Goal: Task Accomplishment & Management: Complete application form

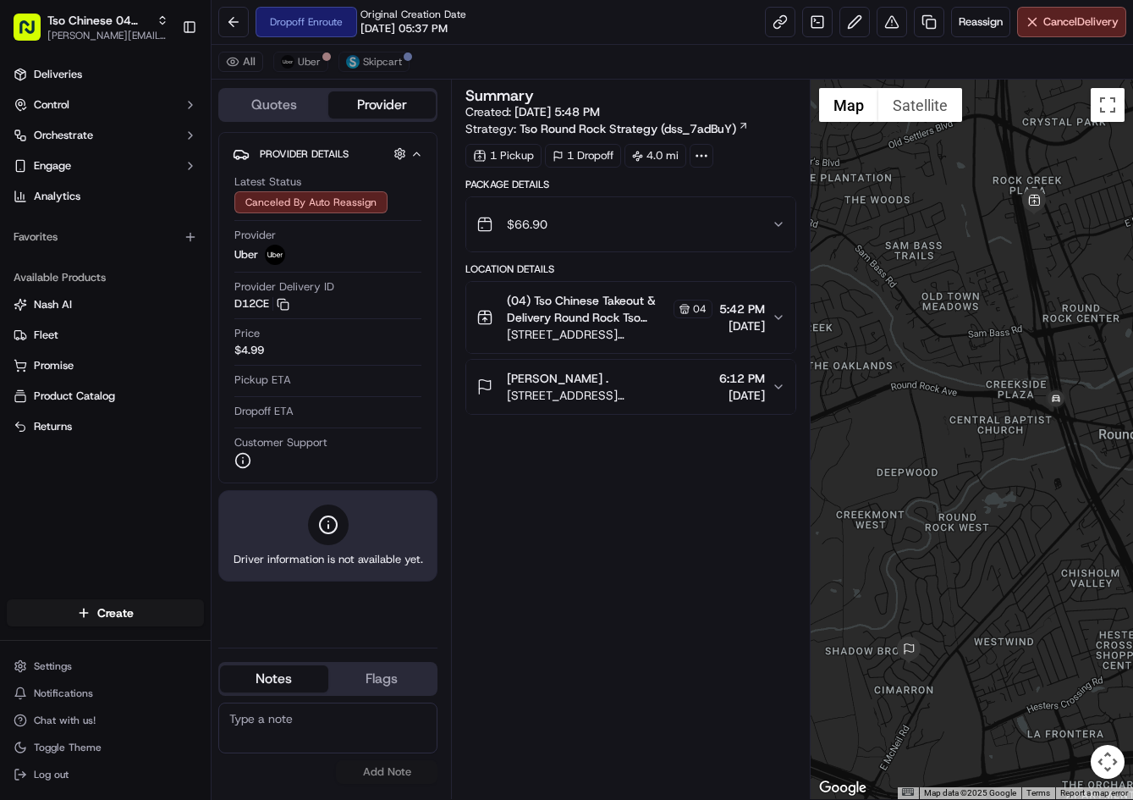
click at [253, 31] on div "Dropoff Enroute Original Creation Date [DATE] 05:37 PM" at bounding box center [342, 22] width 248 height 30
click at [241, 26] on button at bounding box center [233, 22] width 30 height 30
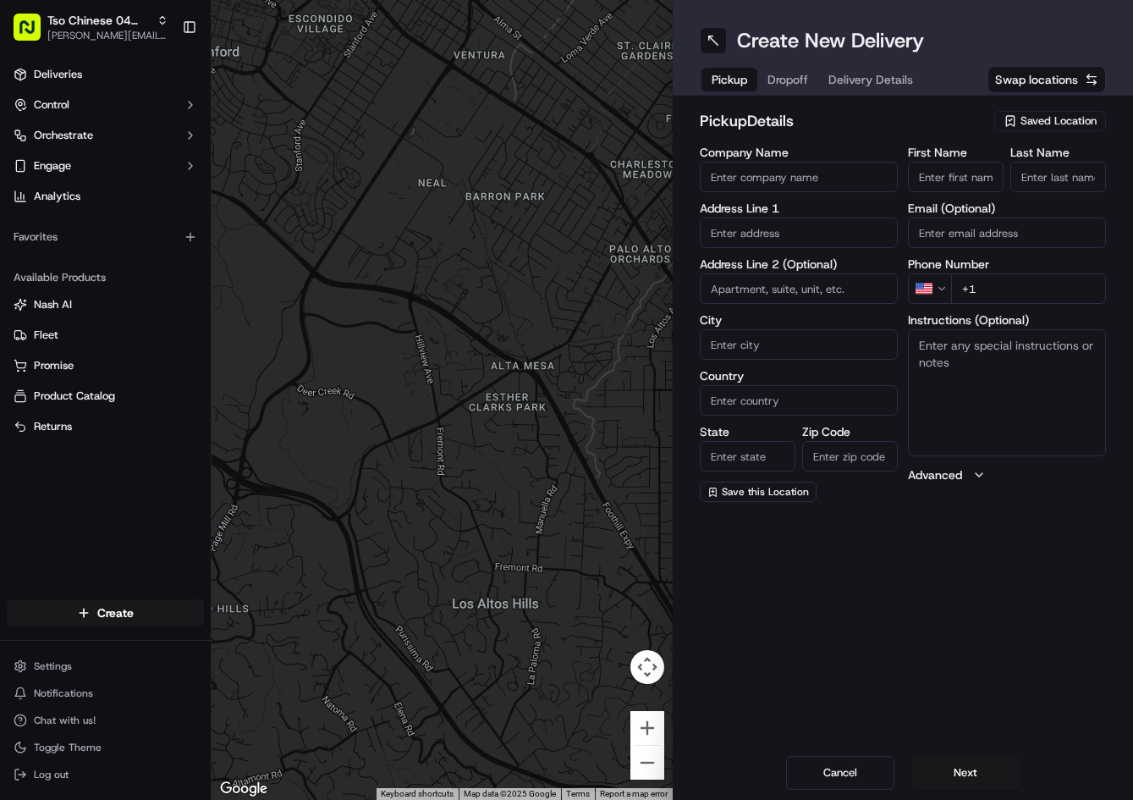
click at [1075, 121] on span "Saved Location" at bounding box center [1058, 120] width 76 height 15
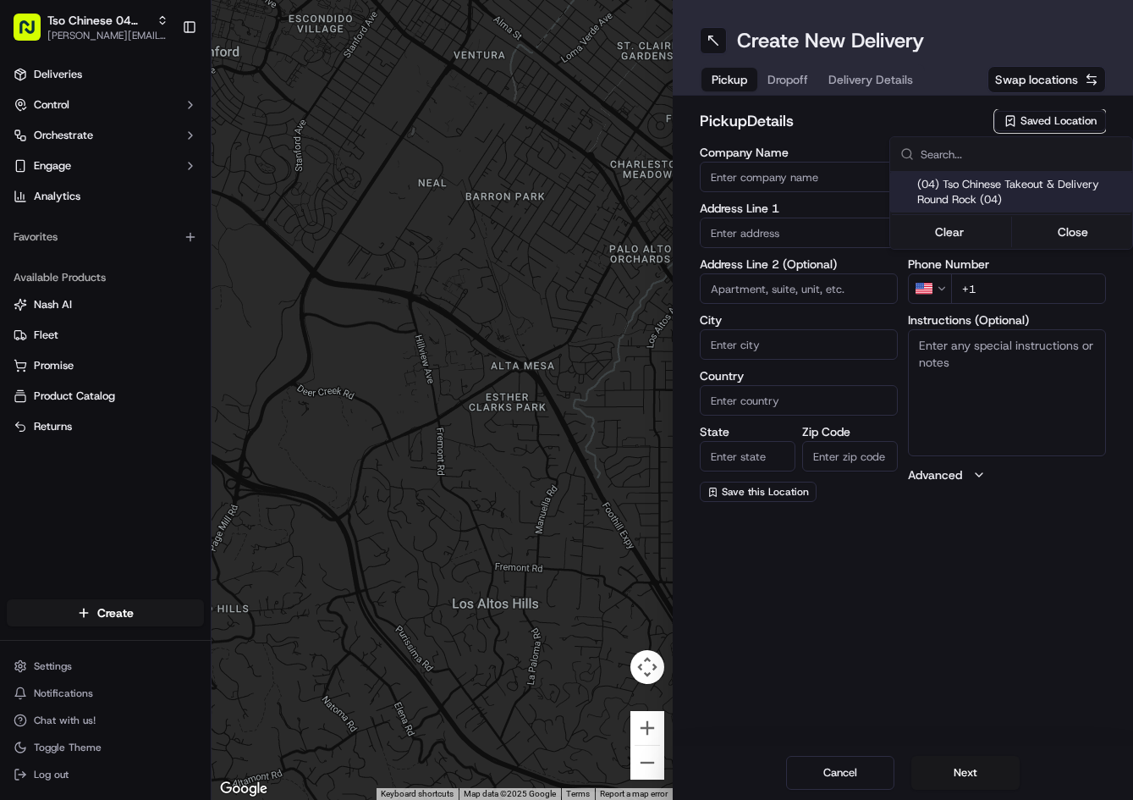
click at [1013, 190] on span "(04) Tso Chinese Takeout & Delivery Round Rock (04)" at bounding box center [1021, 192] width 208 height 30
type input "(04) Tso Chinese Takeout & Delivery Round Rock"
type input "2000 N [PERSON_NAME] St"
type input "Ste 108"
type input "Round Rock"
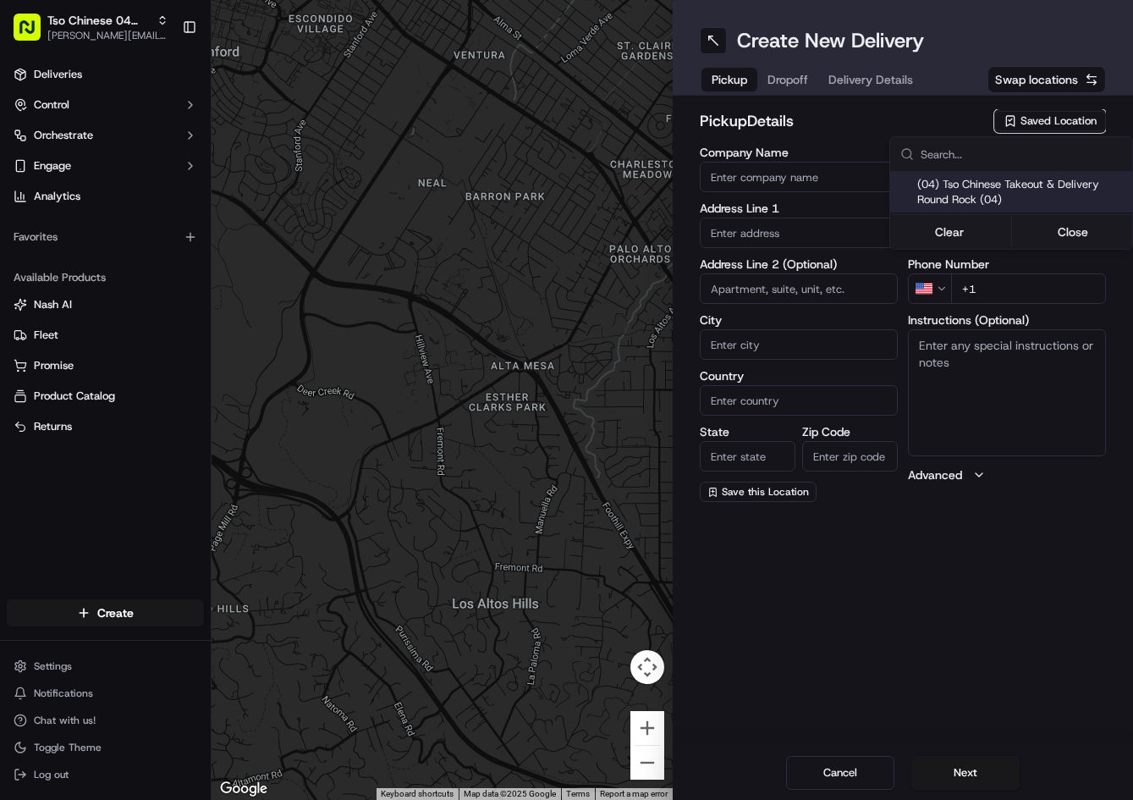
type input "US"
type input "[GEOGRAPHIC_DATA]"
type input "78664"
type input "Tso Chinese"
type input "Round Rock Manager"
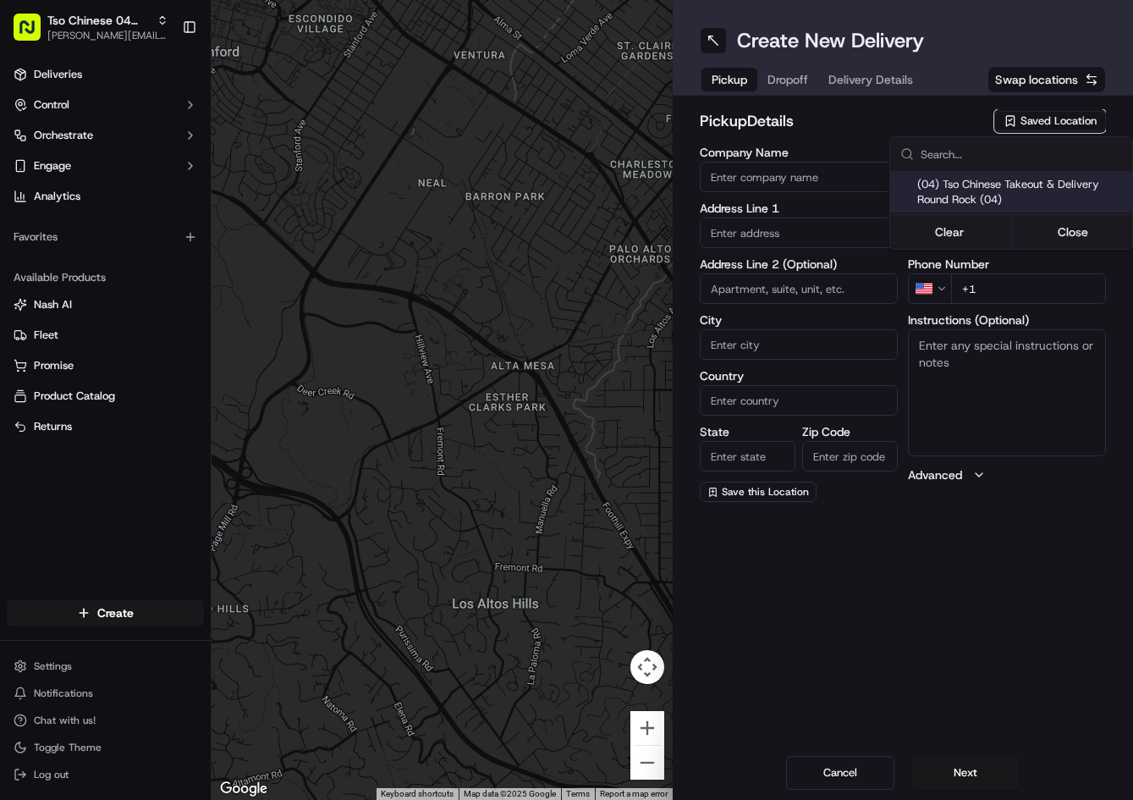
type input "[EMAIL_ADDRESS][DOMAIN_NAME]"
type input "[PHONE_NUMBER]"
type textarea "Submit a picture displaying address & food as Proof of Delivery. Envía una foto…"
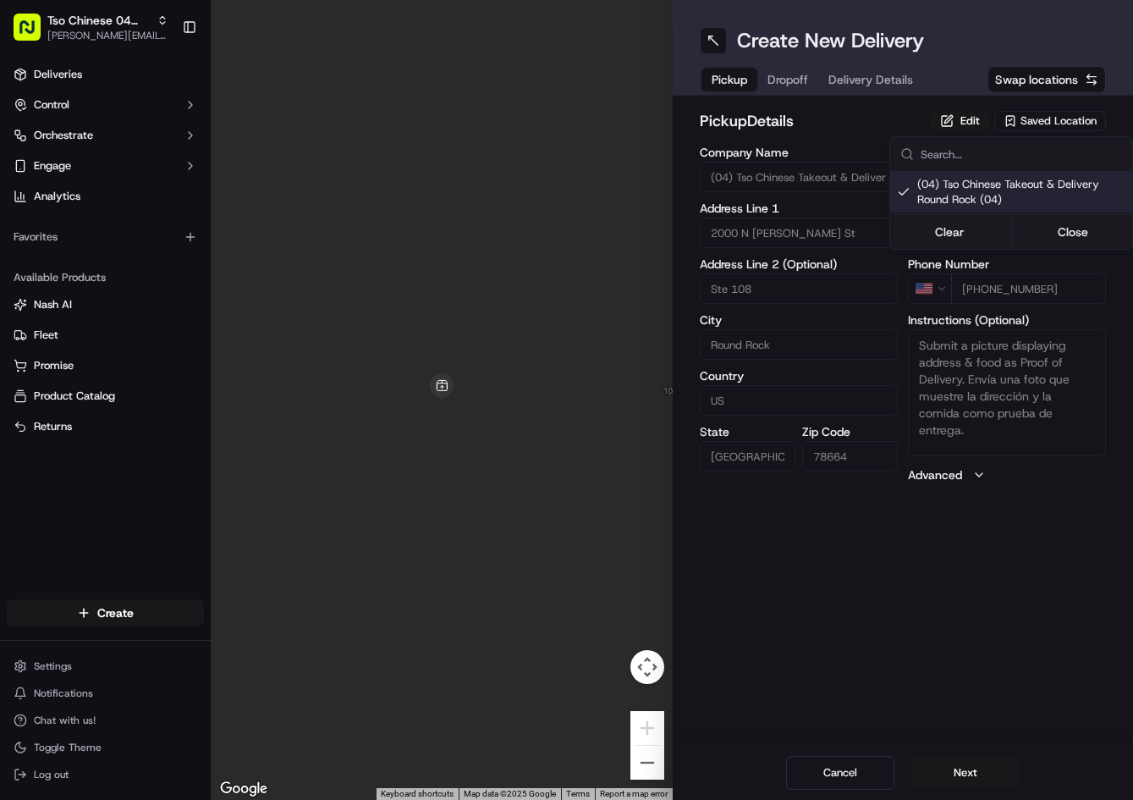
drag, startPoint x: 776, startPoint y: 77, endPoint x: 791, endPoint y: 82, distance: 16.1
click at [779, 79] on html "Tso Chinese 04 Round Rock [PERSON_NAME][EMAIL_ADDRESS][DOMAIN_NAME] Toggle Side…" at bounding box center [566, 400] width 1133 height 800
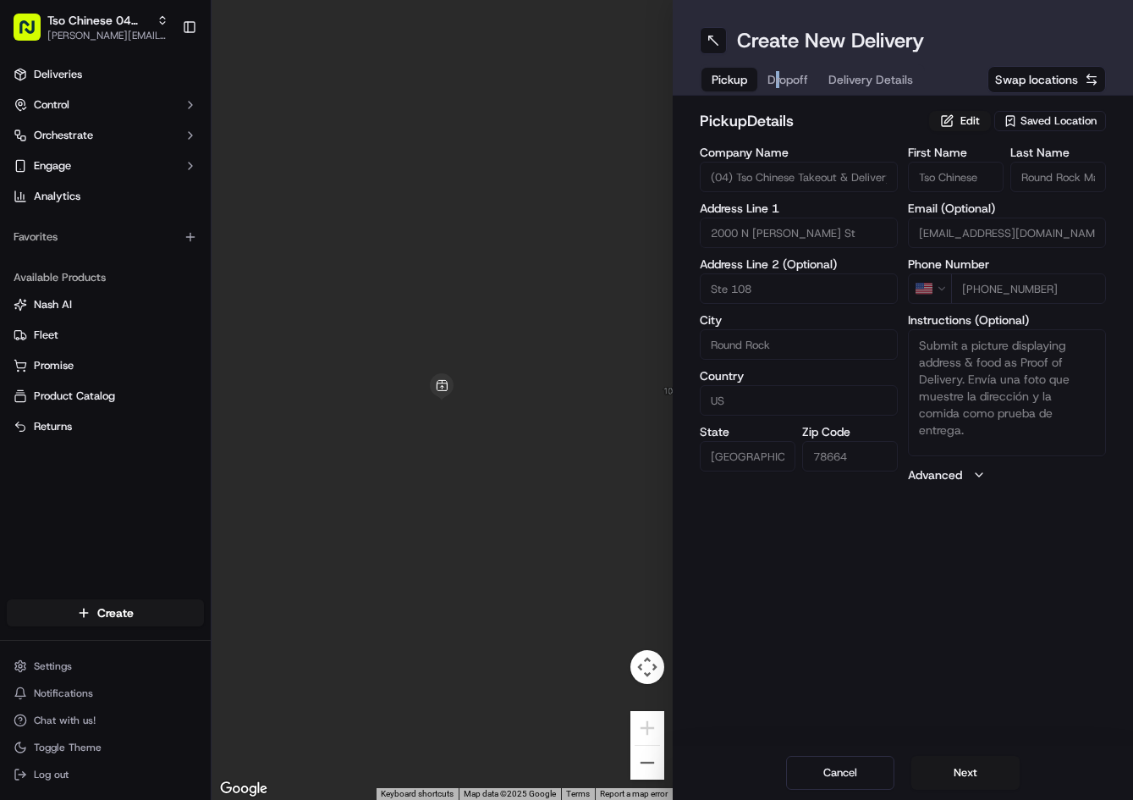
click at [793, 82] on span "Dropoff" at bounding box center [787, 79] width 41 height 17
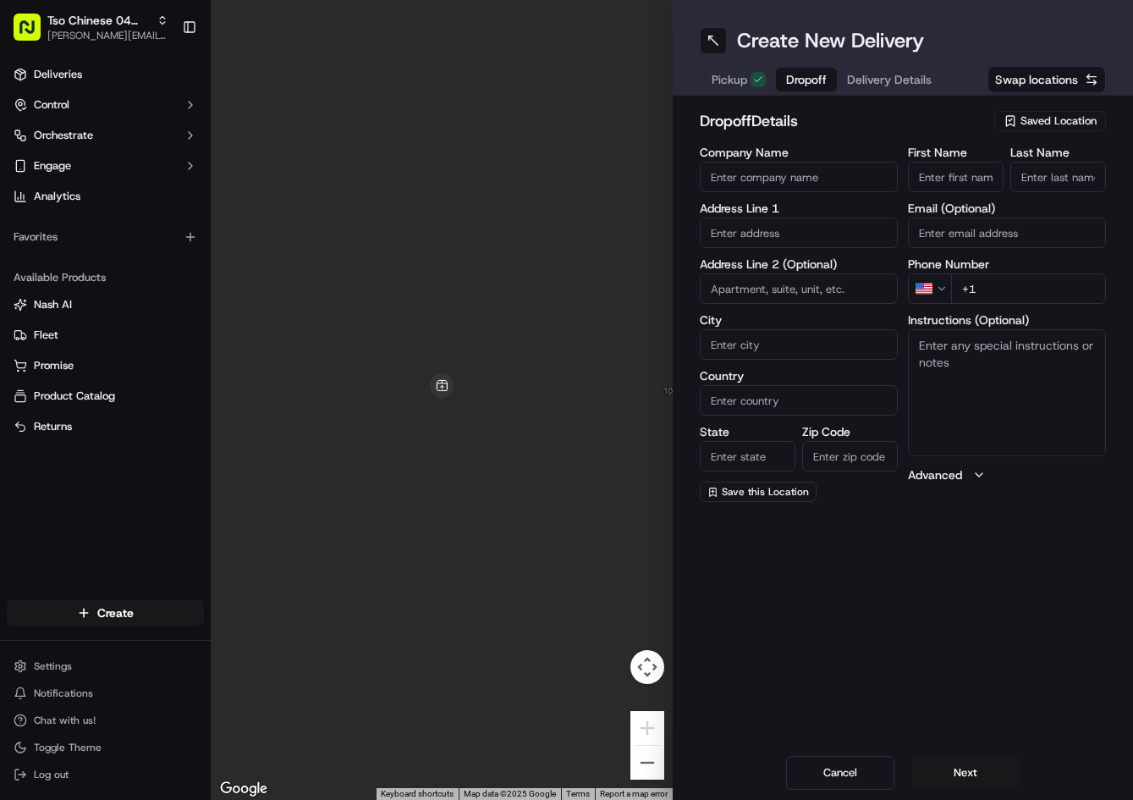
click at [1031, 289] on input "+1" at bounding box center [1028, 288] width 155 height 30
paste input "[PHONE_NUMBER]"
type input "[PHONE_NUMBER]"
click at [756, 239] on input "text" at bounding box center [799, 232] width 198 height 30
paste input "[STREET_ADDRESS]"
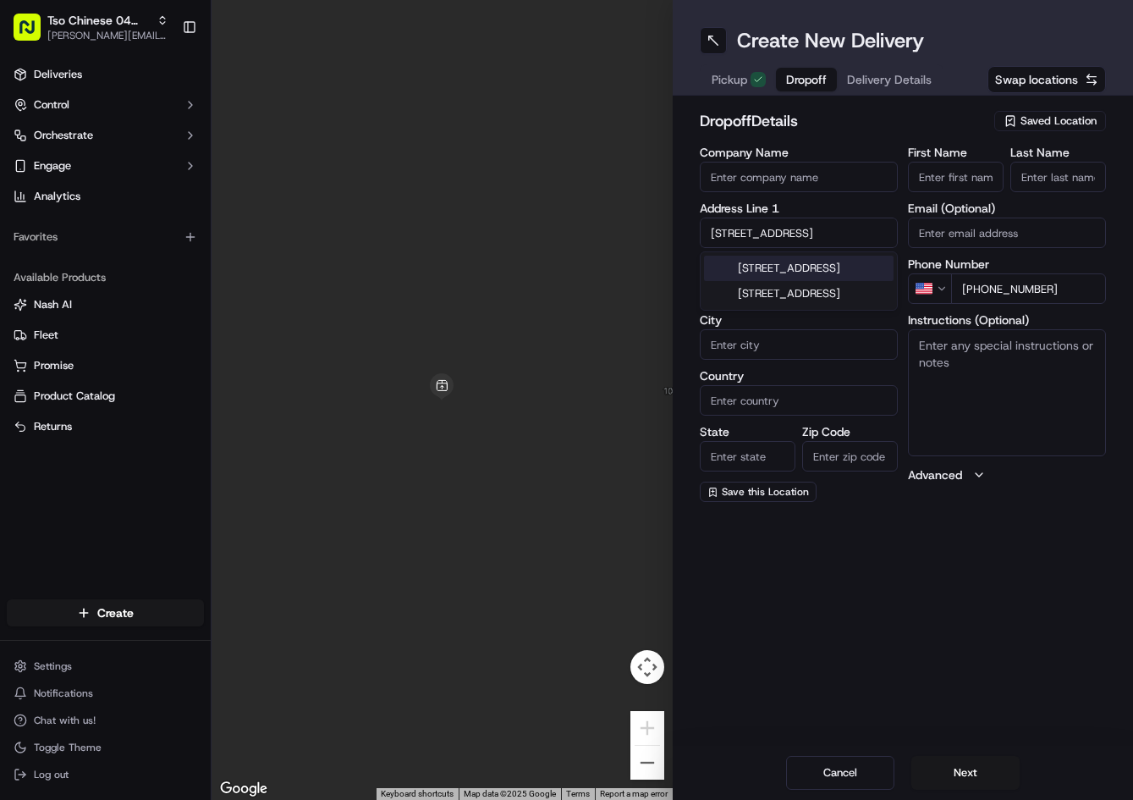
click at [840, 270] on div "[STREET_ADDRESS]" at bounding box center [799, 268] width 190 height 25
type input "[STREET_ADDRESS]"
type input "Round Rock"
type input "[GEOGRAPHIC_DATA]"
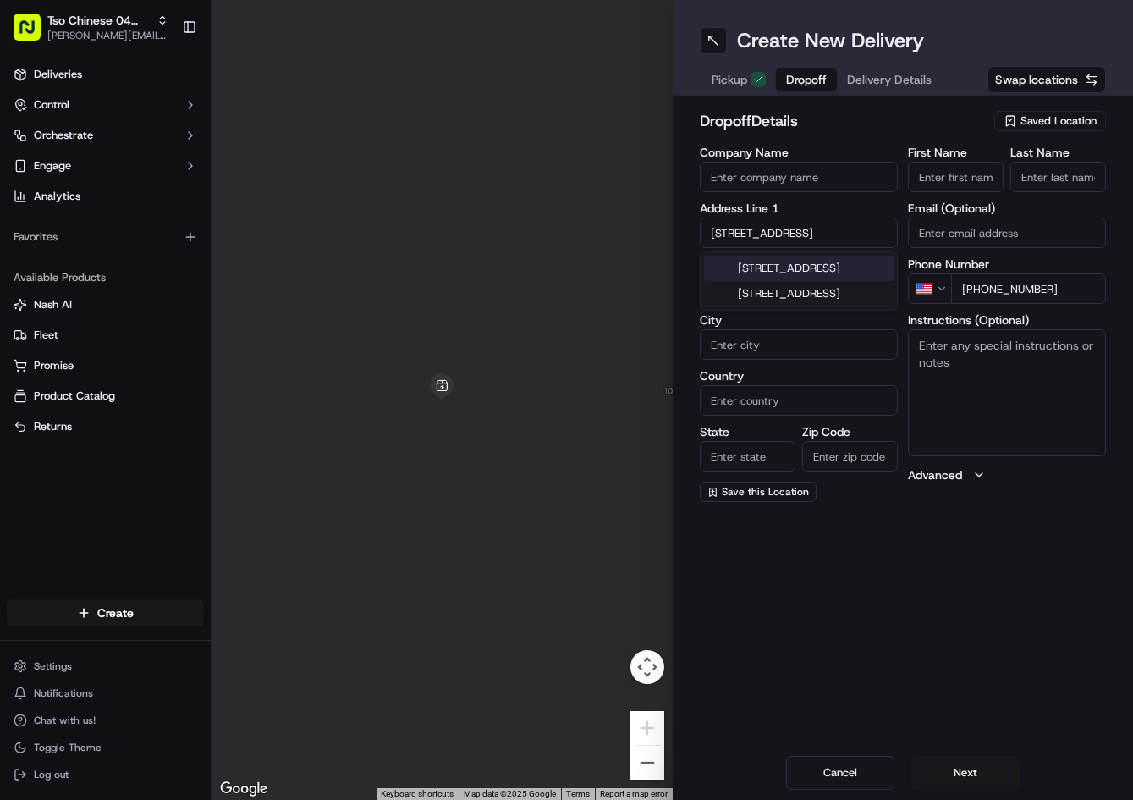
type input "78665"
type input "[GEOGRAPHIC_DATA]"
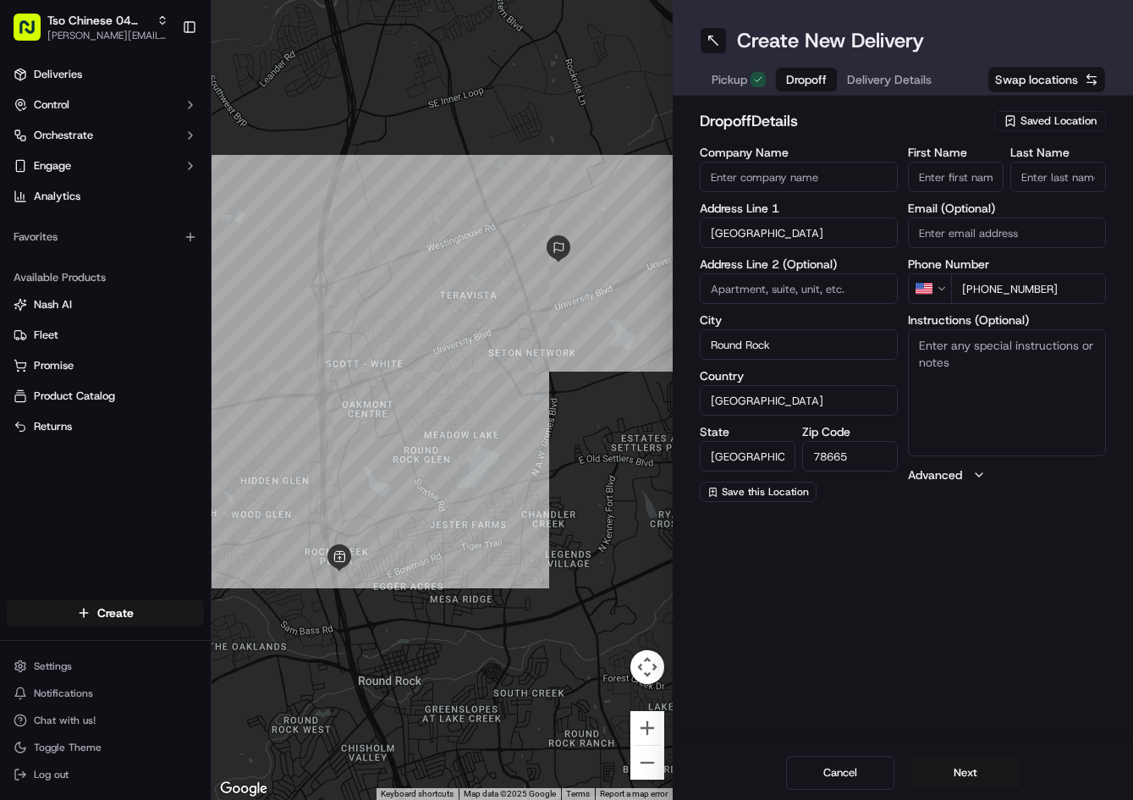
click at [979, 170] on input "First Name" at bounding box center [956, 177] width 96 height 30
paste input "[PERSON_NAME]"
click at [979, 170] on input "[PERSON_NAME]" at bounding box center [956, 177] width 96 height 30
type input "[PERSON_NAME]"
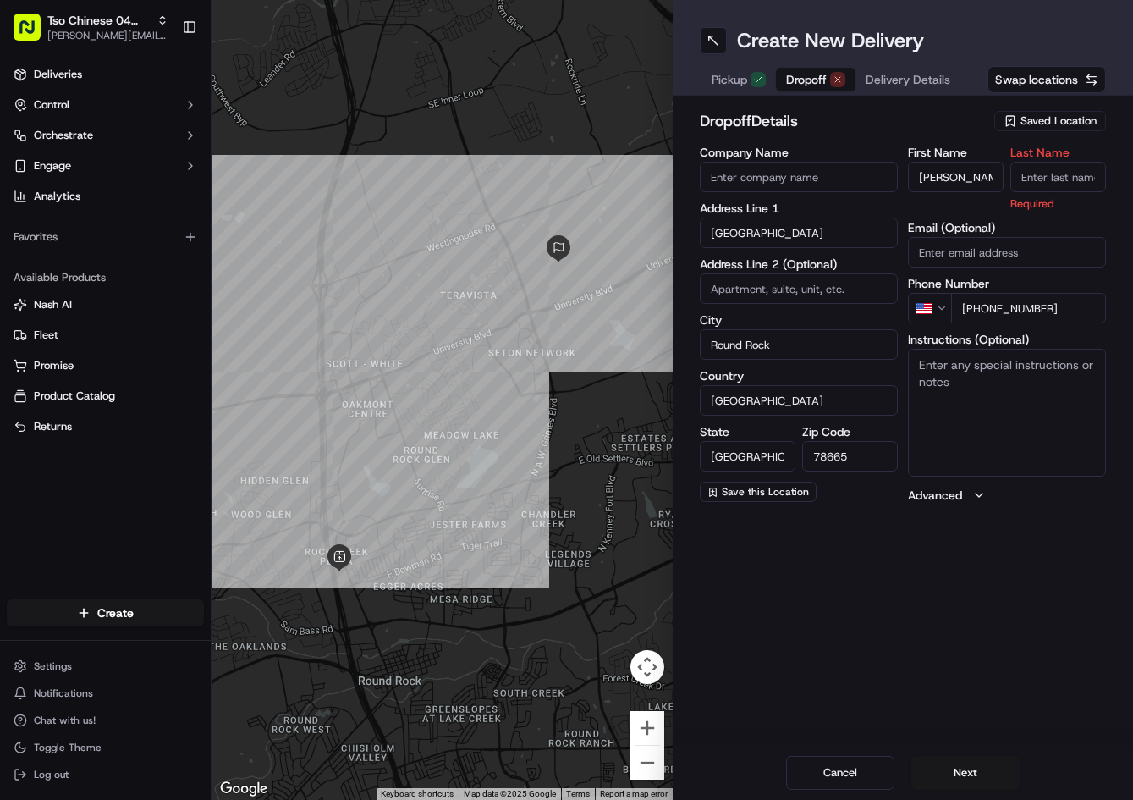
click at [1043, 185] on input "Last Name" at bounding box center [1058, 177] width 96 height 30
type input "."
click at [940, 119] on h2 "dropoff Details" at bounding box center [842, 121] width 285 height 24
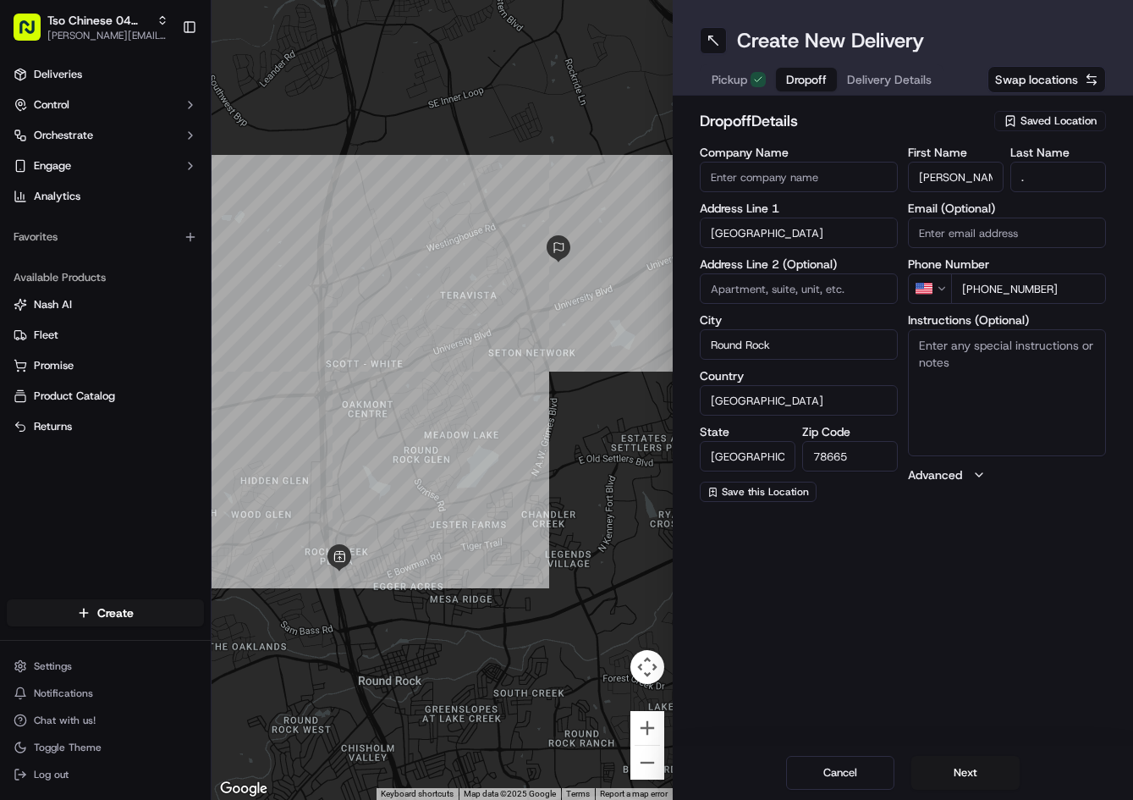
click at [925, 82] on span "Delivery Details" at bounding box center [889, 79] width 85 height 17
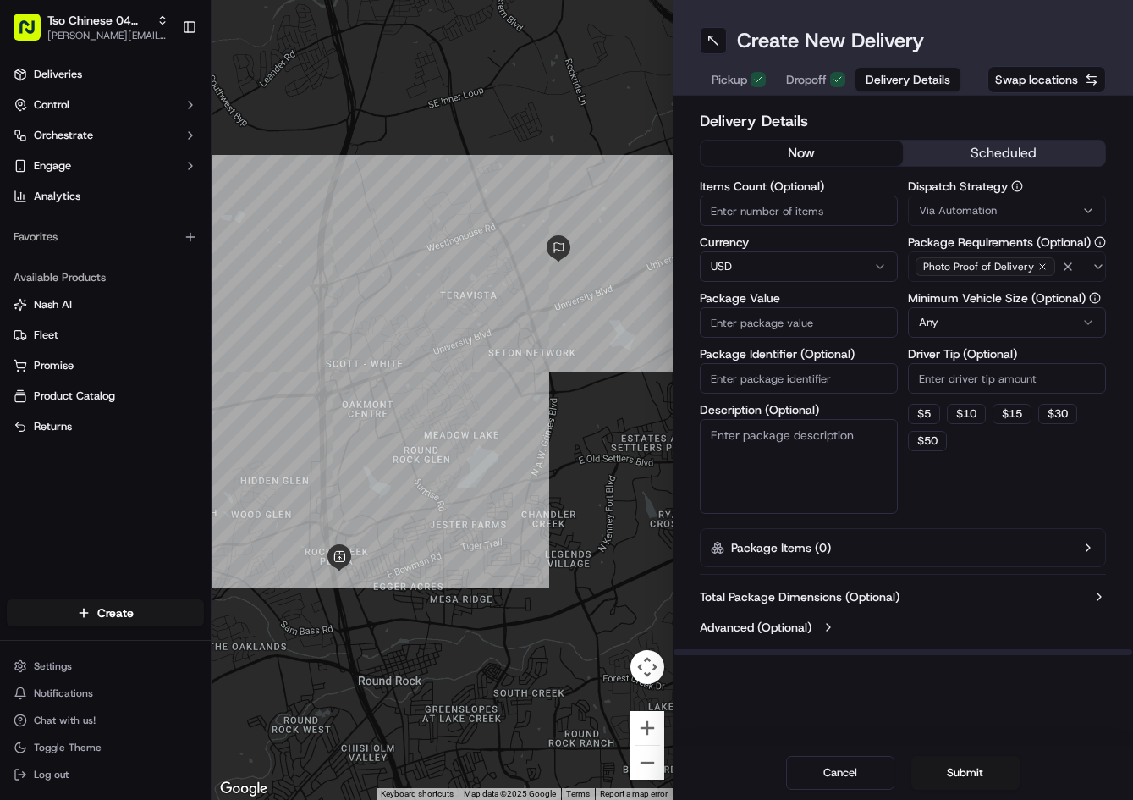
click at [987, 207] on span "Via Automation" at bounding box center [958, 210] width 78 height 15
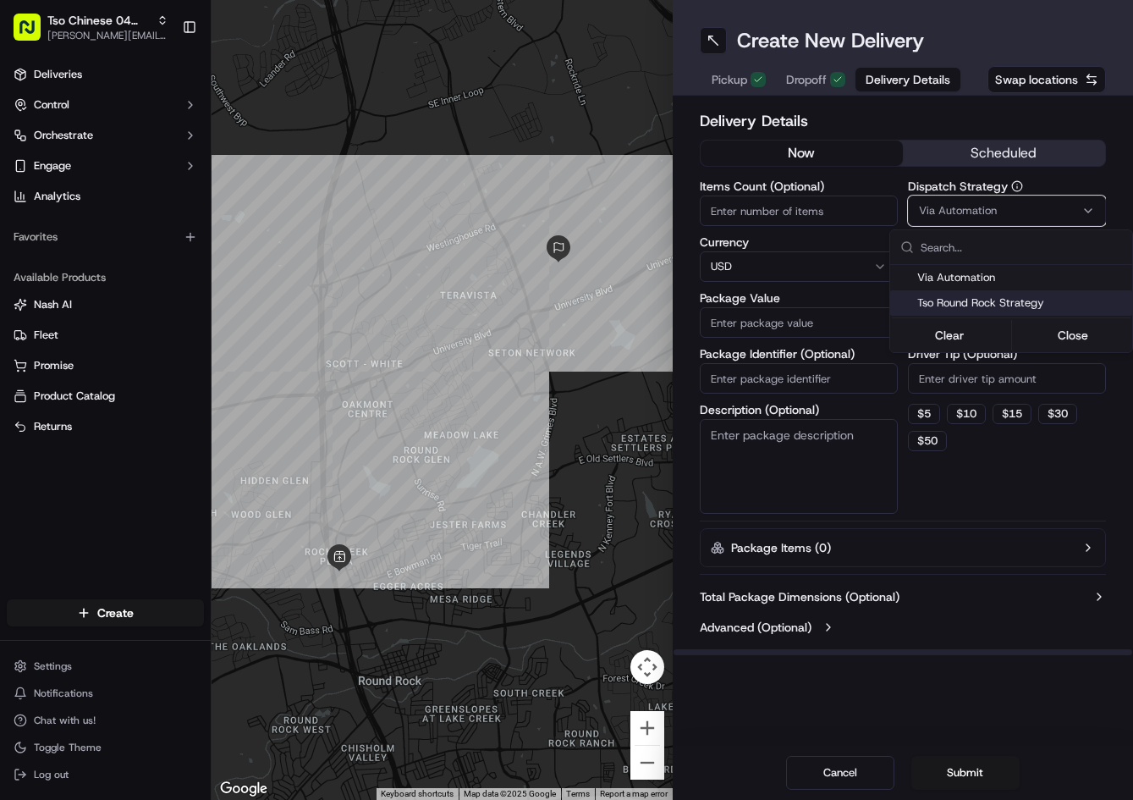
click at [987, 294] on div "Tso Round Rock Strategy" at bounding box center [1011, 302] width 242 height 25
click at [979, 378] on html "Tso Chinese 04 Round Rock [PERSON_NAME][EMAIL_ADDRESS][DOMAIN_NAME] Toggle Side…" at bounding box center [566, 400] width 1133 height 800
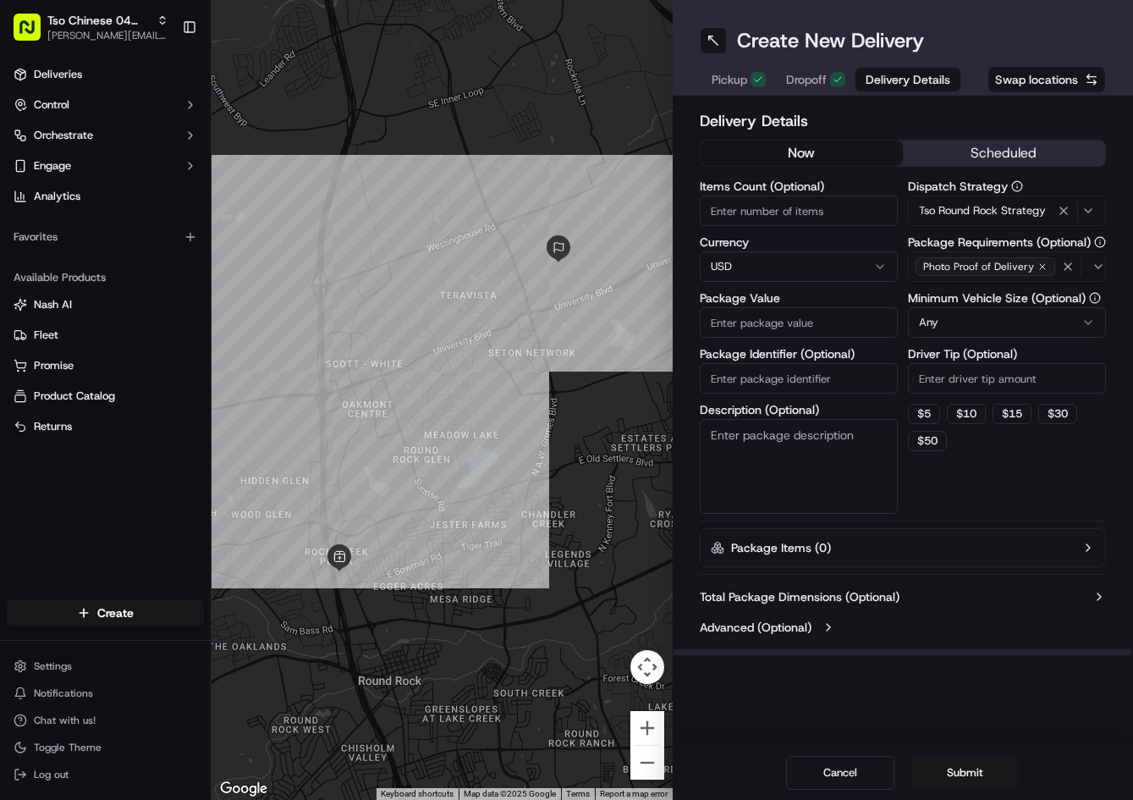
click at [979, 378] on input "Driver Tip (Optional)" at bounding box center [1007, 378] width 198 height 30
type input "2"
click at [818, 317] on input "Package Value" at bounding box center [799, 322] width 198 height 30
type input "37.78"
click at [810, 385] on input "Package Identifier (Optional)" at bounding box center [799, 378] width 198 height 30
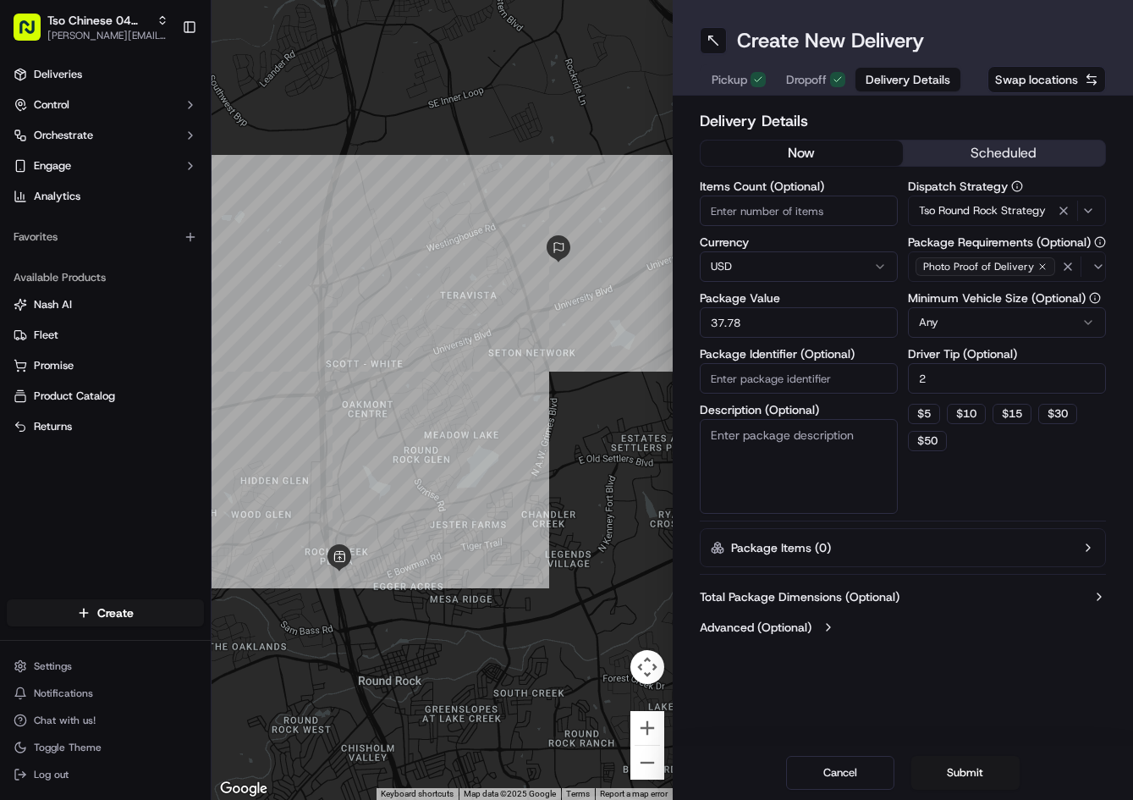
click at [810, 385] on input "Package Identifier (Optional)" at bounding box center [799, 378] width 198 height 30
paste input "X5GONPC"
type input "X5GONPC"
click at [960, 761] on div "Cancel Submit" at bounding box center [903, 772] width 461 height 54
click at [960, 761] on button "Submit" at bounding box center [965, 773] width 108 height 34
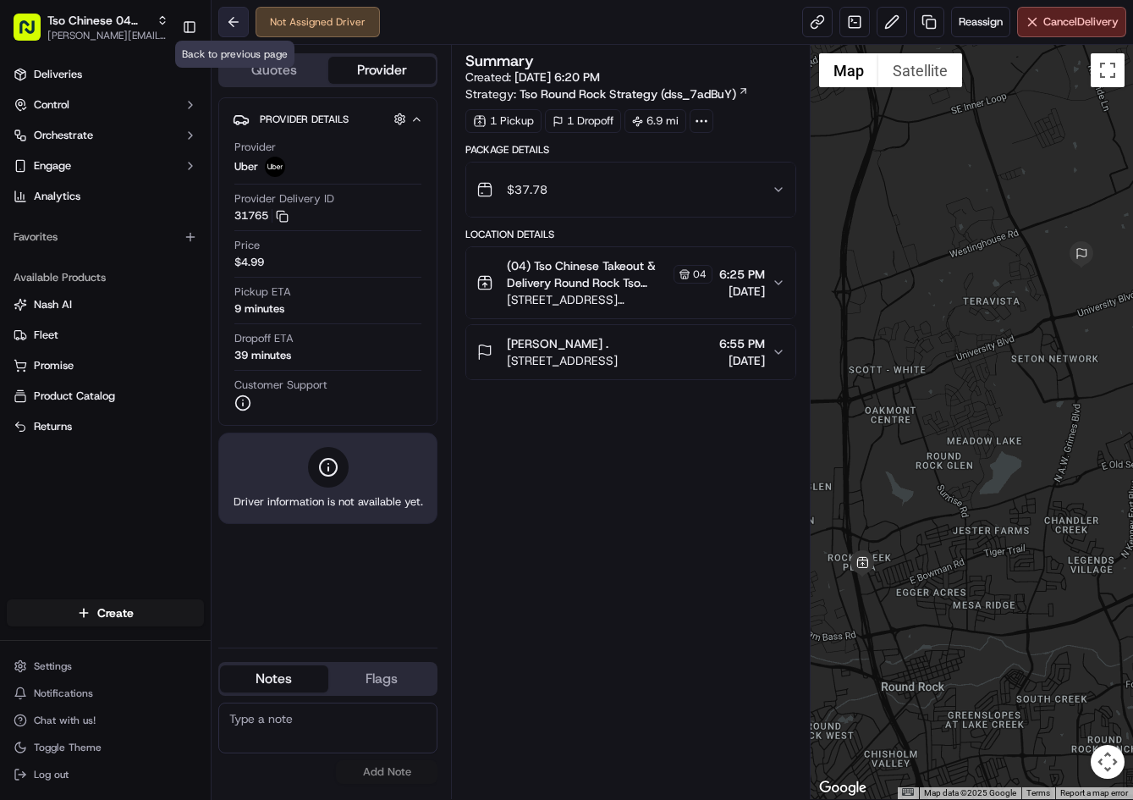
click at [234, 21] on button at bounding box center [233, 22] width 30 height 30
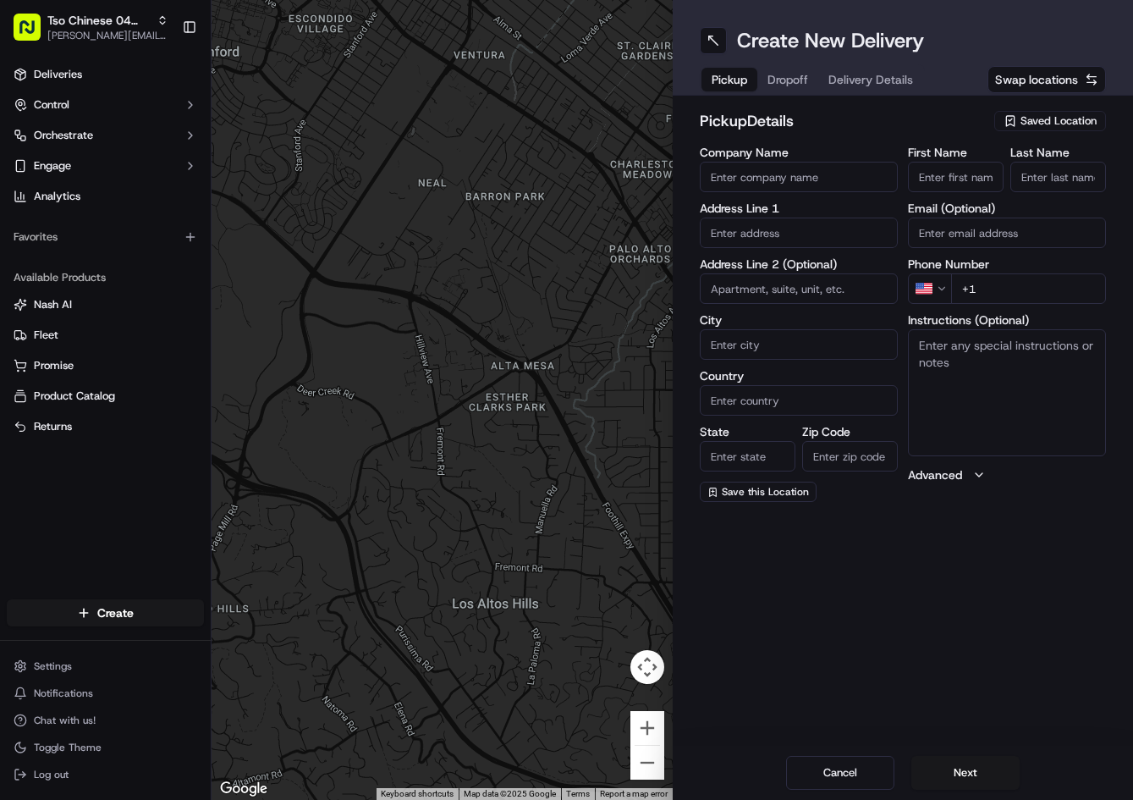
click at [1055, 123] on span "Saved Location" at bounding box center [1058, 120] width 76 height 15
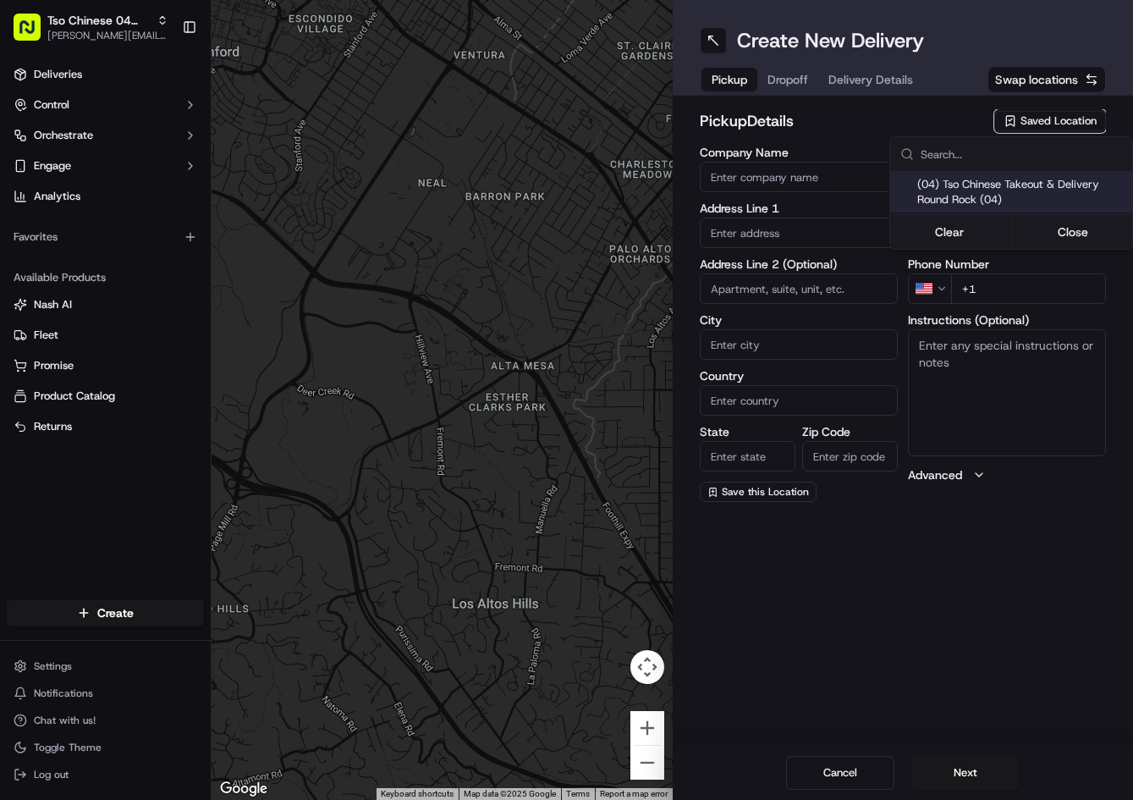
click at [1004, 192] on span "(04) Tso Chinese Takeout & Delivery Round Rock (04)" at bounding box center [1021, 192] width 208 height 30
type input "(04) Tso Chinese Takeout & Delivery Round Rock"
type input "2000 N [PERSON_NAME] St"
type input "Ste 108"
type input "Round Rock"
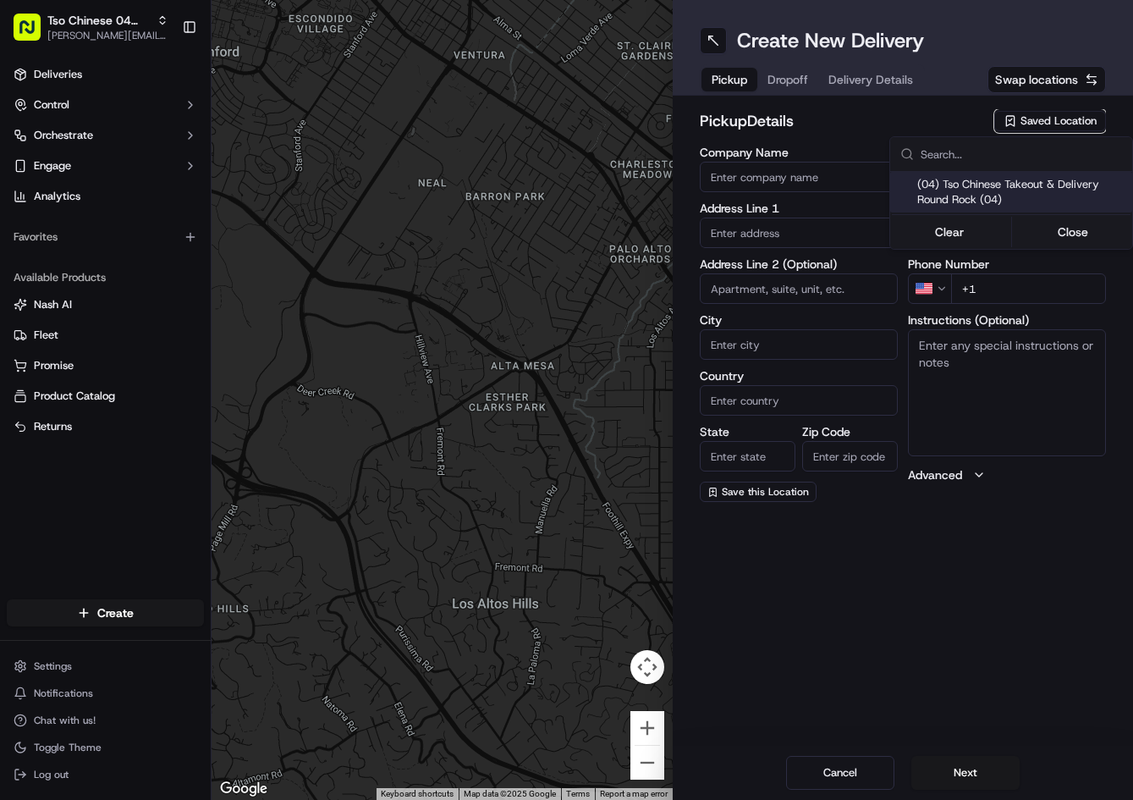
type input "US"
type input "[GEOGRAPHIC_DATA]"
type input "78664"
type input "Tso Chinese"
type input "Round Rock Manager"
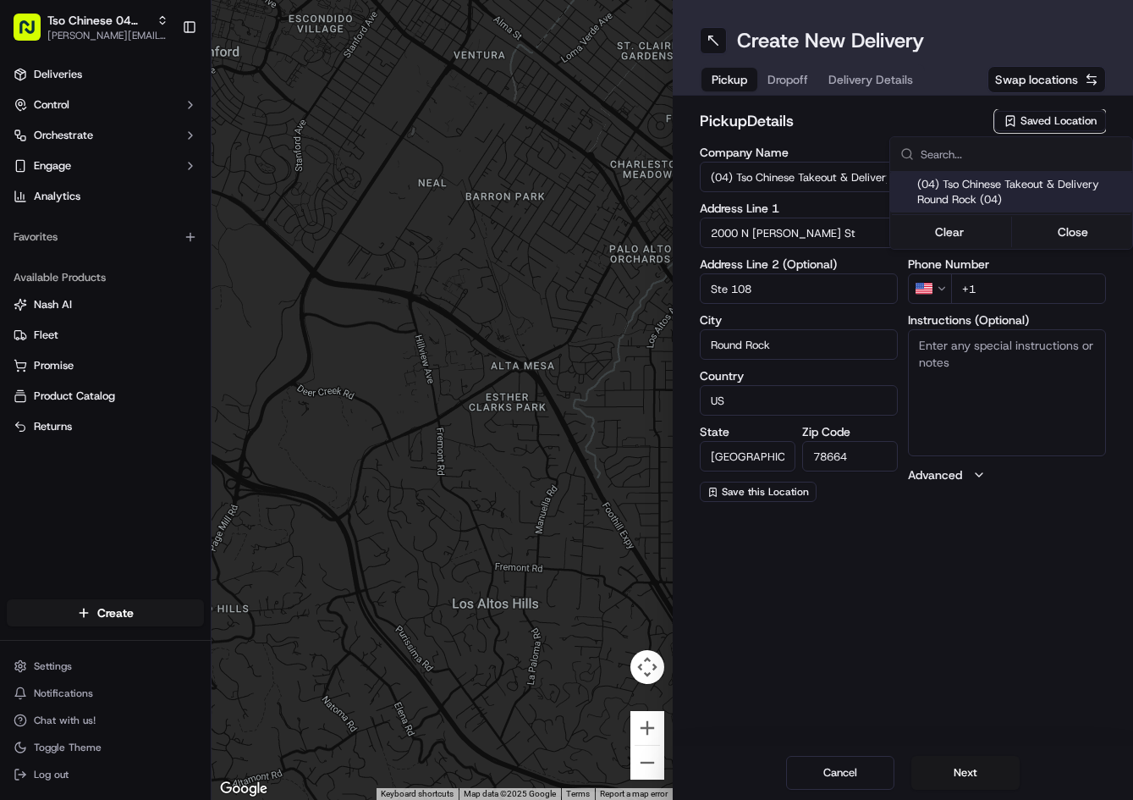
type input "[EMAIL_ADDRESS][DOMAIN_NAME]"
type input "[PHONE_NUMBER]"
type textarea "Submit a picture displaying address & food as Proof of Delivery. Envía una foto…"
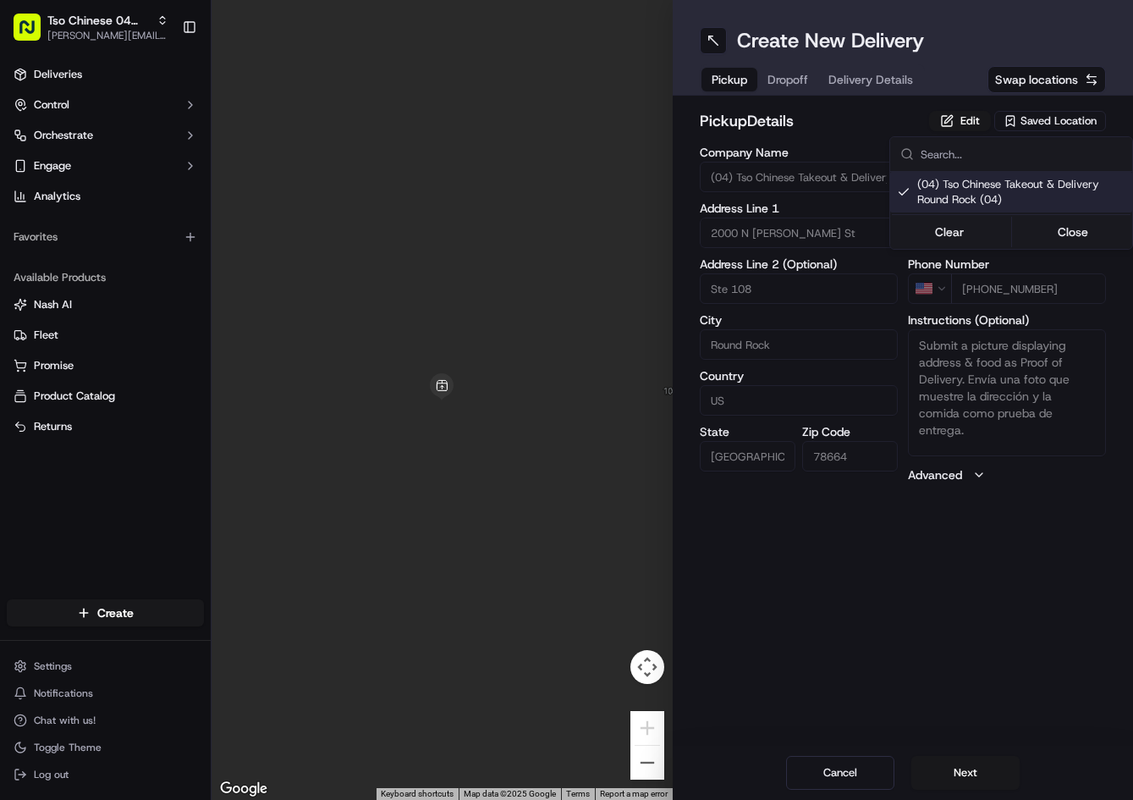
click at [791, 89] on html "Tso Chinese 04 Round Rock [PERSON_NAME][EMAIL_ADDRESS][DOMAIN_NAME] Toggle Side…" at bounding box center [566, 400] width 1133 height 800
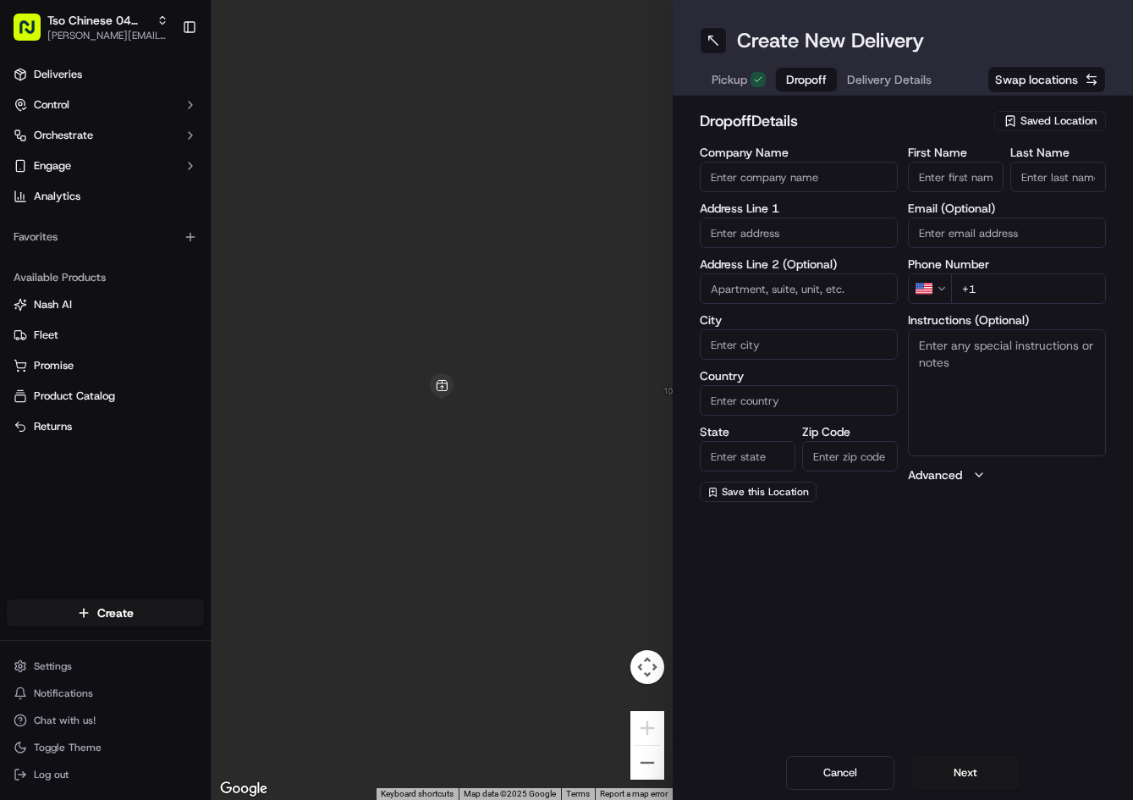
click at [784, 75] on button "Dropoff" at bounding box center [806, 80] width 61 height 24
click at [772, 234] on input "text" at bounding box center [799, 232] width 198 height 30
paste input "[STREET_ADDRESS]"
click at [808, 260] on div "[STREET_ADDRESS]" at bounding box center [799, 268] width 190 height 25
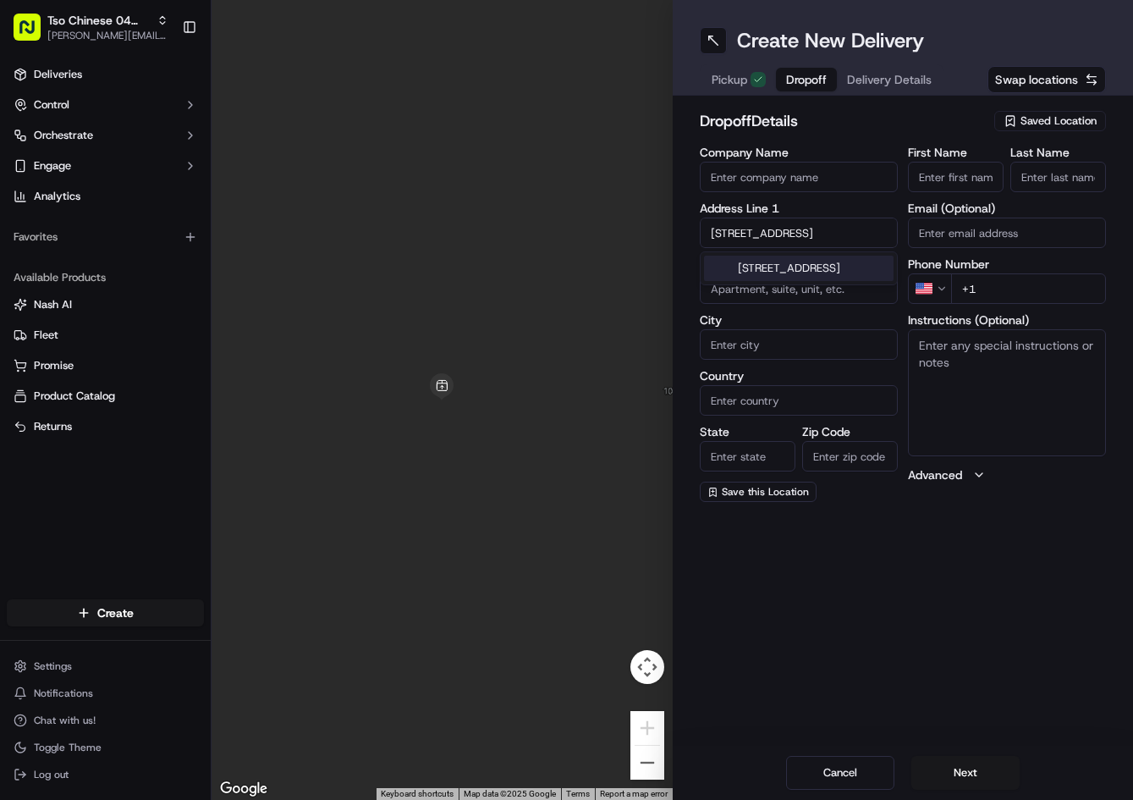
scroll to position [0, 0]
type input "[STREET_ADDRESS]"
type input "[GEOGRAPHIC_DATA]"
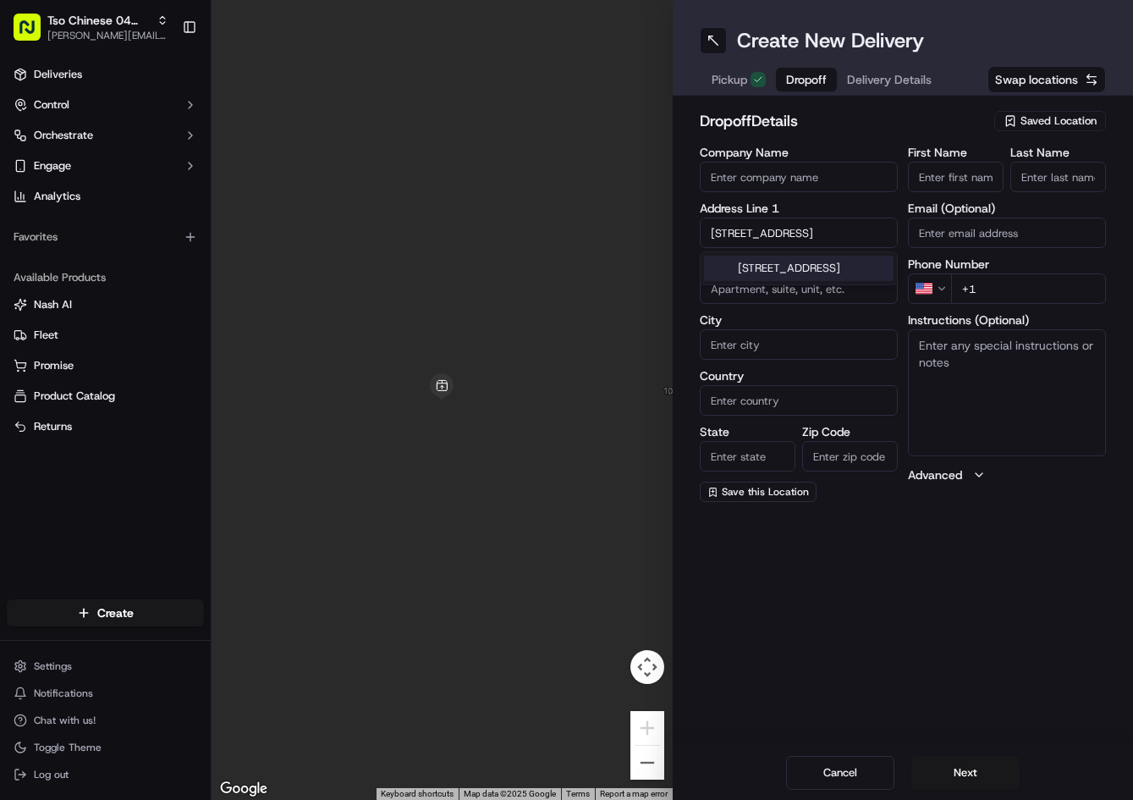
type input "78626"
type input "[STREET_ADDRESS]"
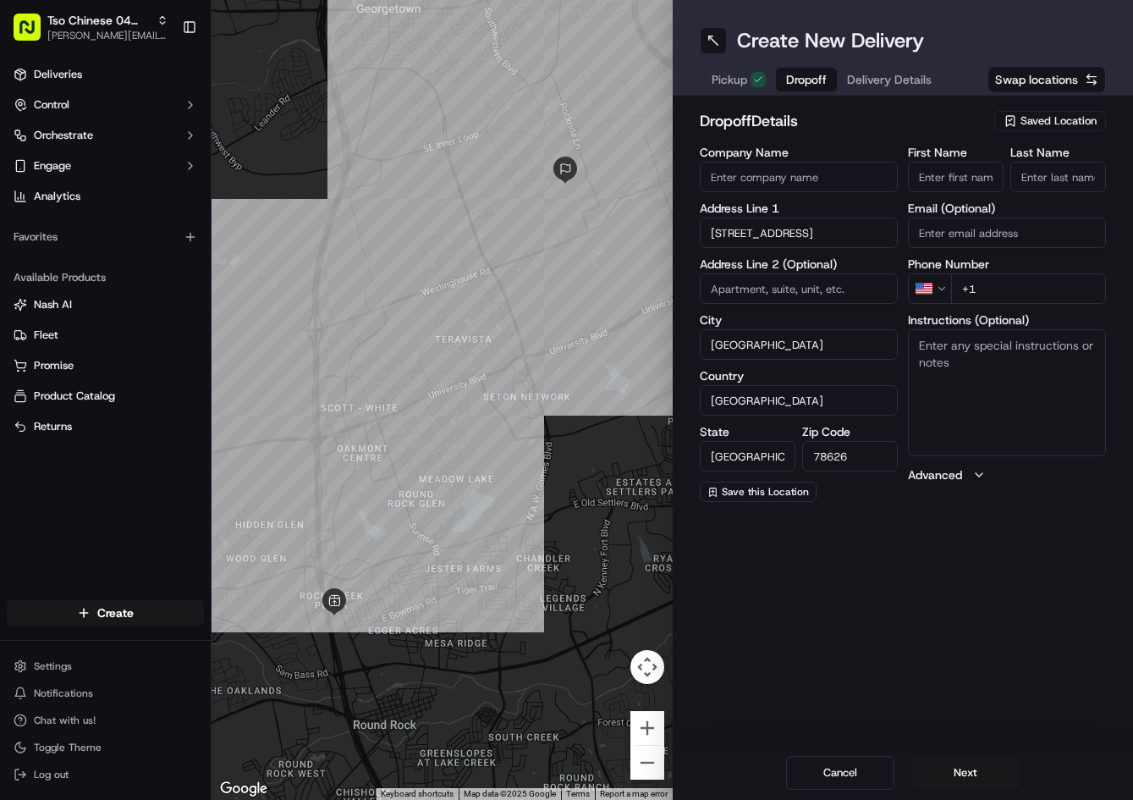
click at [1065, 292] on input "+1" at bounding box center [1028, 288] width 155 height 30
paste input "[PHONE_NUMBER]"
type input "[PHONE_NUMBER]"
click at [987, 190] on input "First Name" at bounding box center [956, 177] width 96 height 30
paste input "[PERSON_NAME]"
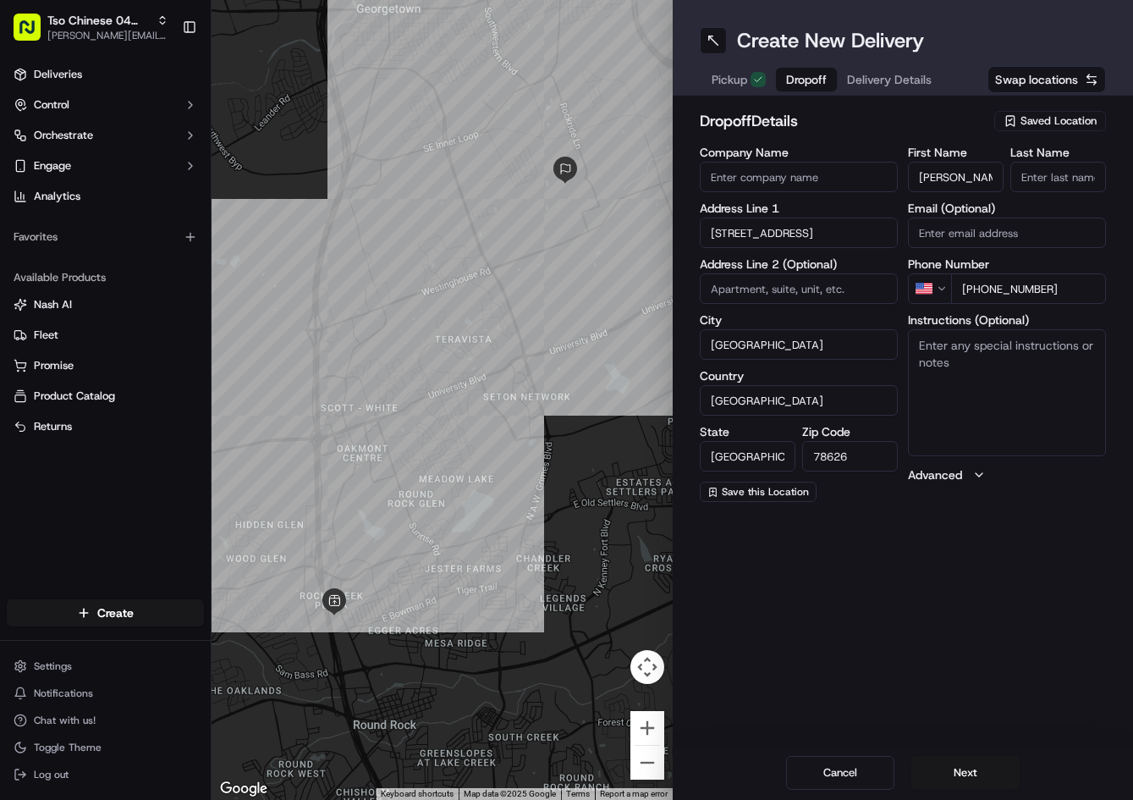
type input "[PERSON_NAME]"
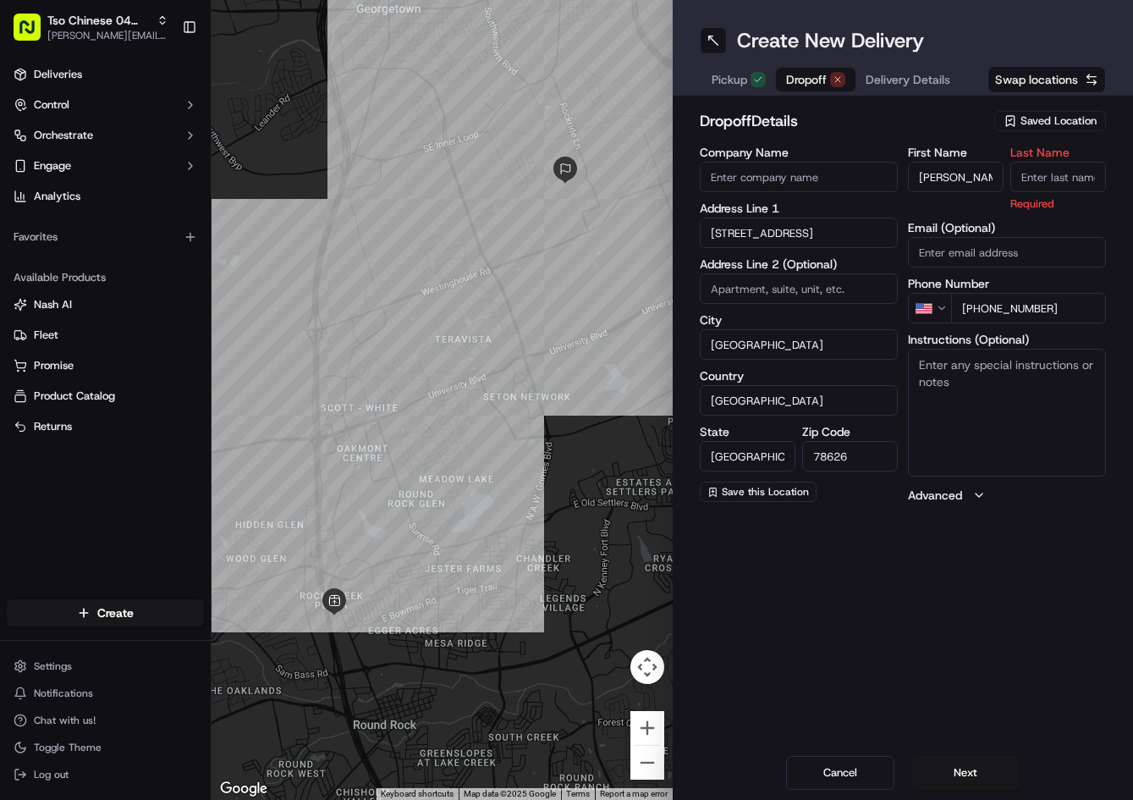
click at [1052, 170] on input "Last Name" at bounding box center [1058, 177] width 96 height 30
type input "."
click at [928, 118] on h2 "dropoff Details" at bounding box center [842, 121] width 285 height 24
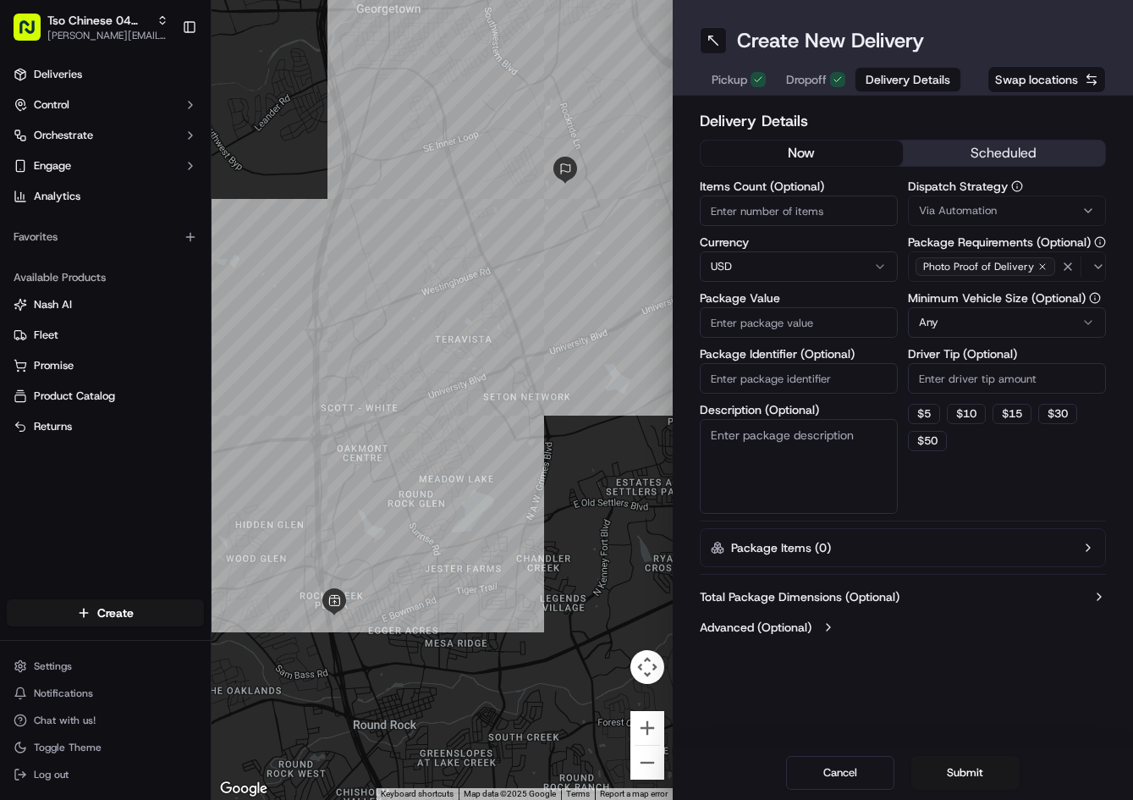
click at [896, 85] on span "Delivery Details" at bounding box center [908, 79] width 85 height 17
drag, startPoint x: 984, startPoint y: 207, endPoint x: 981, endPoint y: 223, distance: 15.6
click at [984, 209] on span "Via Automation" at bounding box center [958, 210] width 78 height 15
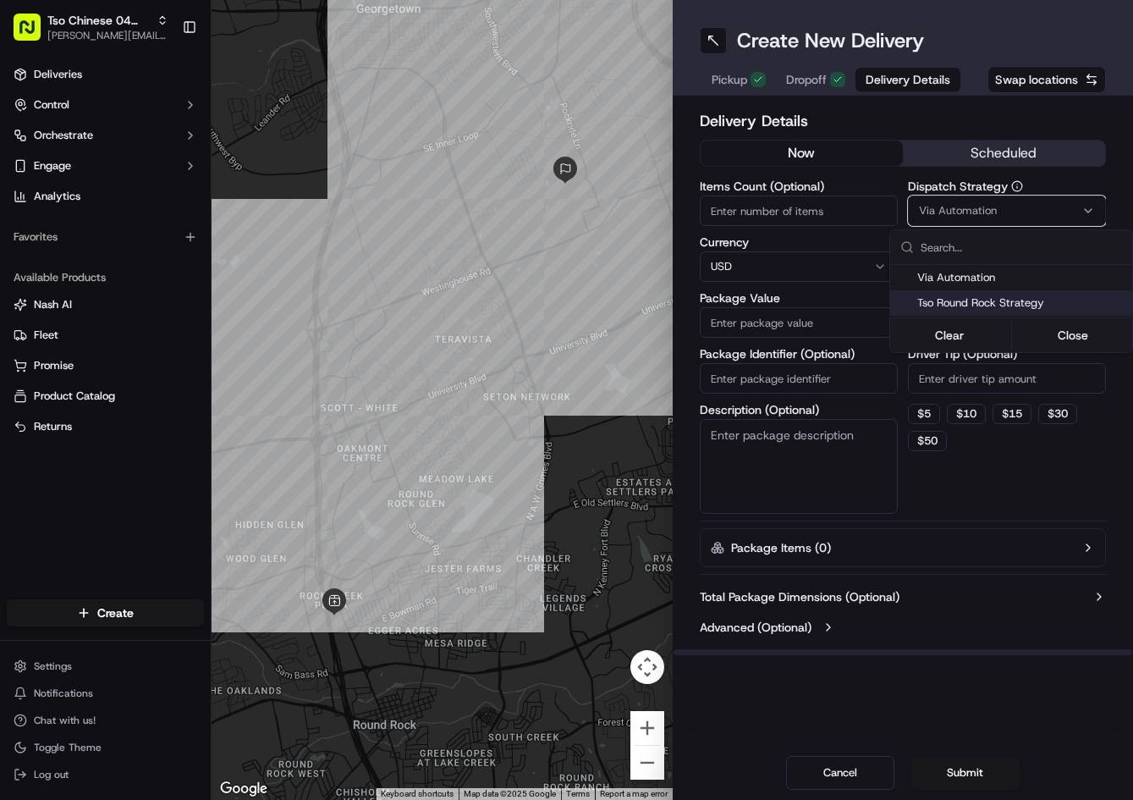
click at [952, 305] on span "Tso Round Rock Strategy" at bounding box center [1021, 302] width 208 height 15
click at [962, 361] on html "Tso Chinese 04 Round Rock [PERSON_NAME][EMAIL_ADDRESS][DOMAIN_NAME] Toggle Side…" at bounding box center [566, 400] width 1133 height 800
click at [960, 365] on input "Driver Tip (Optional)" at bounding box center [1007, 378] width 198 height 30
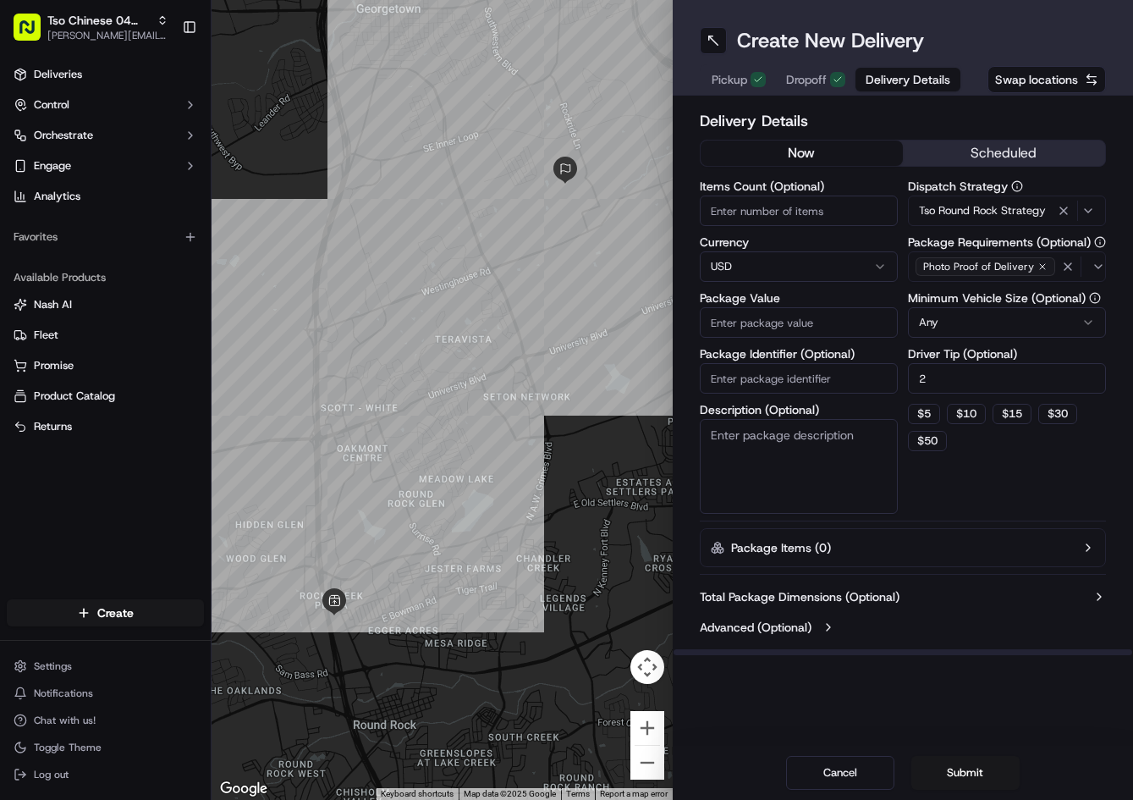
type input "2"
click at [798, 319] on input "Package Value" at bounding box center [799, 322] width 198 height 30
type input "31.28"
click at [791, 392] on input "Package Identifier (Optional)" at bounding box center [799, 378] width 198 height 30
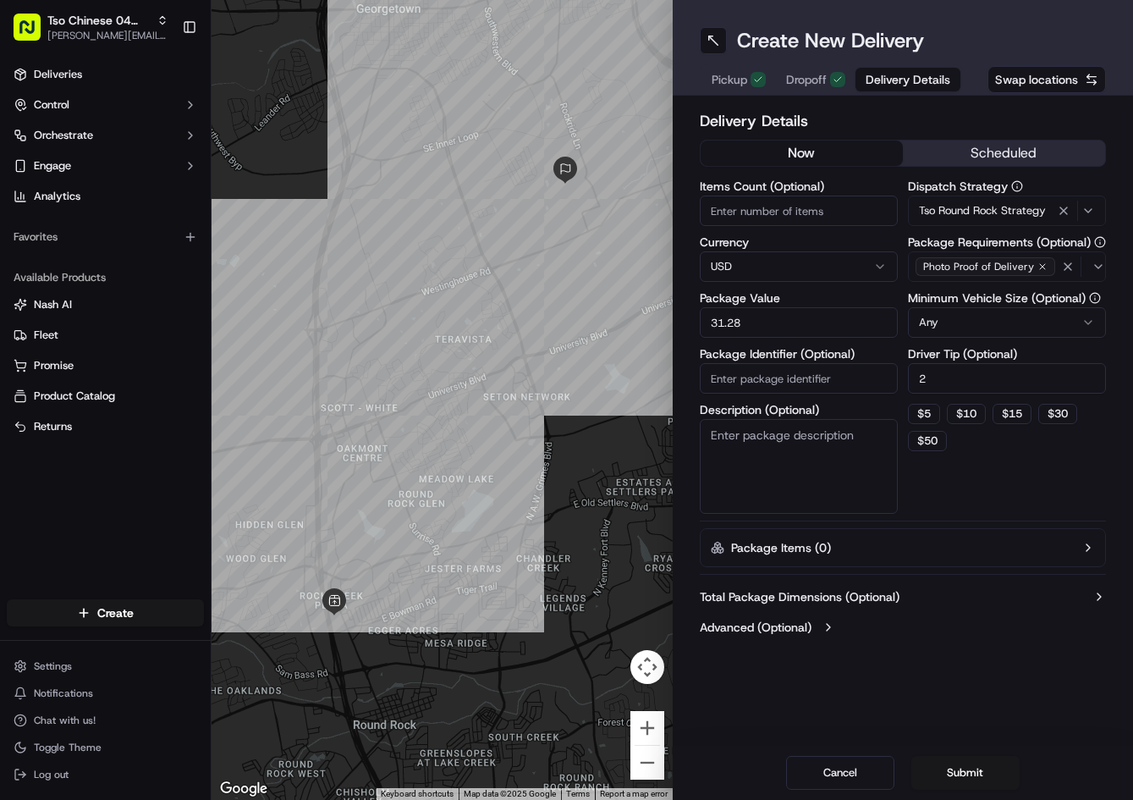
paste input "B1AHV2E"
type input "B1AHV2E"
click at [972, 759] on button "Submit" at bounding box center [965, 773] width 108 height 34
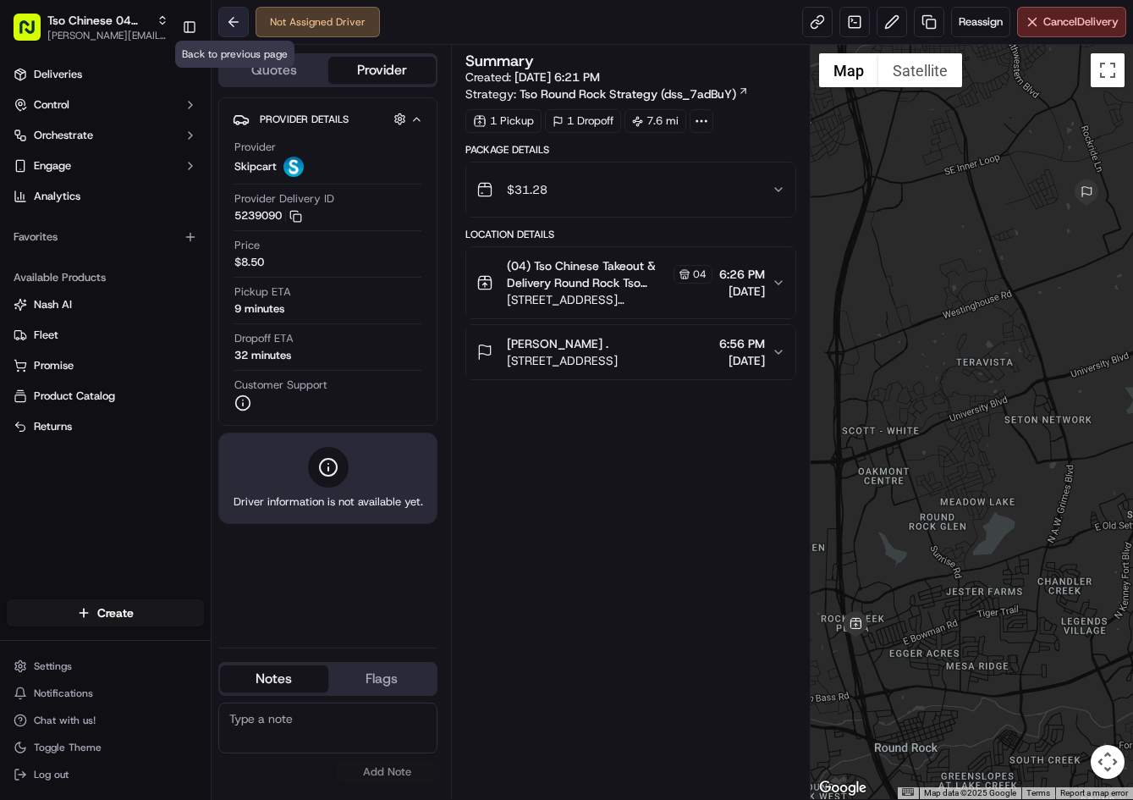
click at [234, 25] on button at bounding box center [233, 22] width 30 height 30
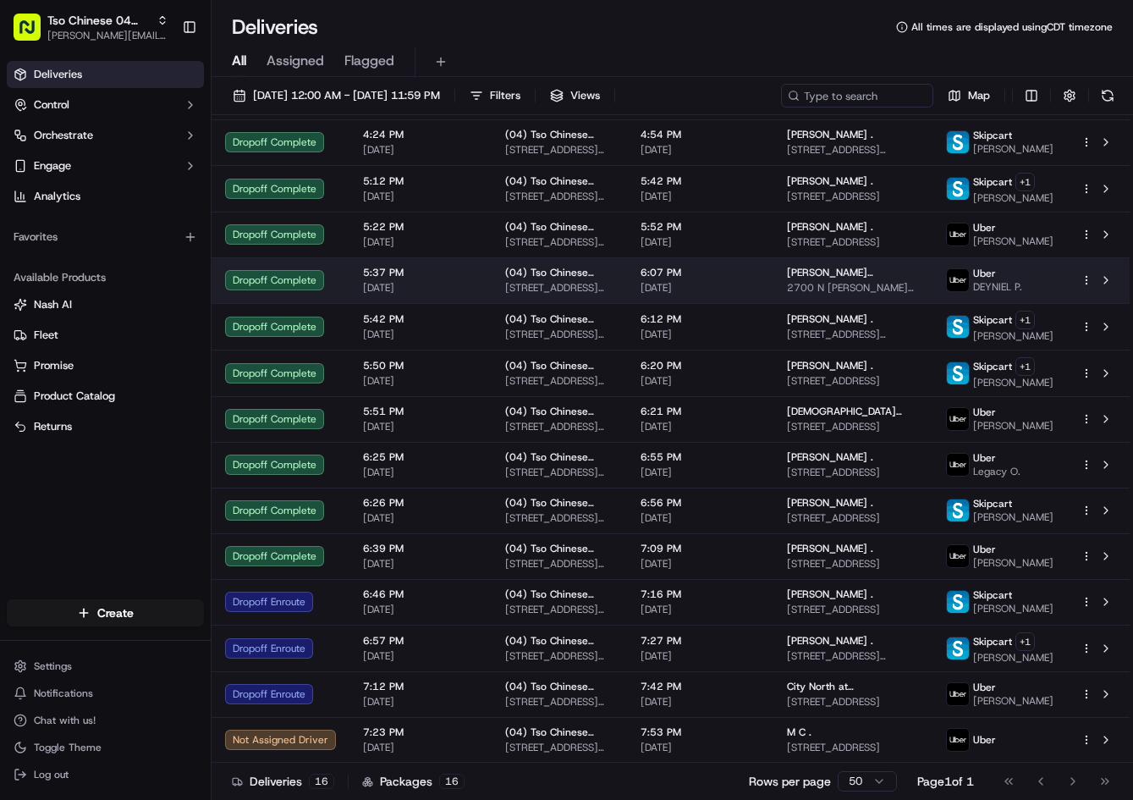
scroll to position [145, 0]
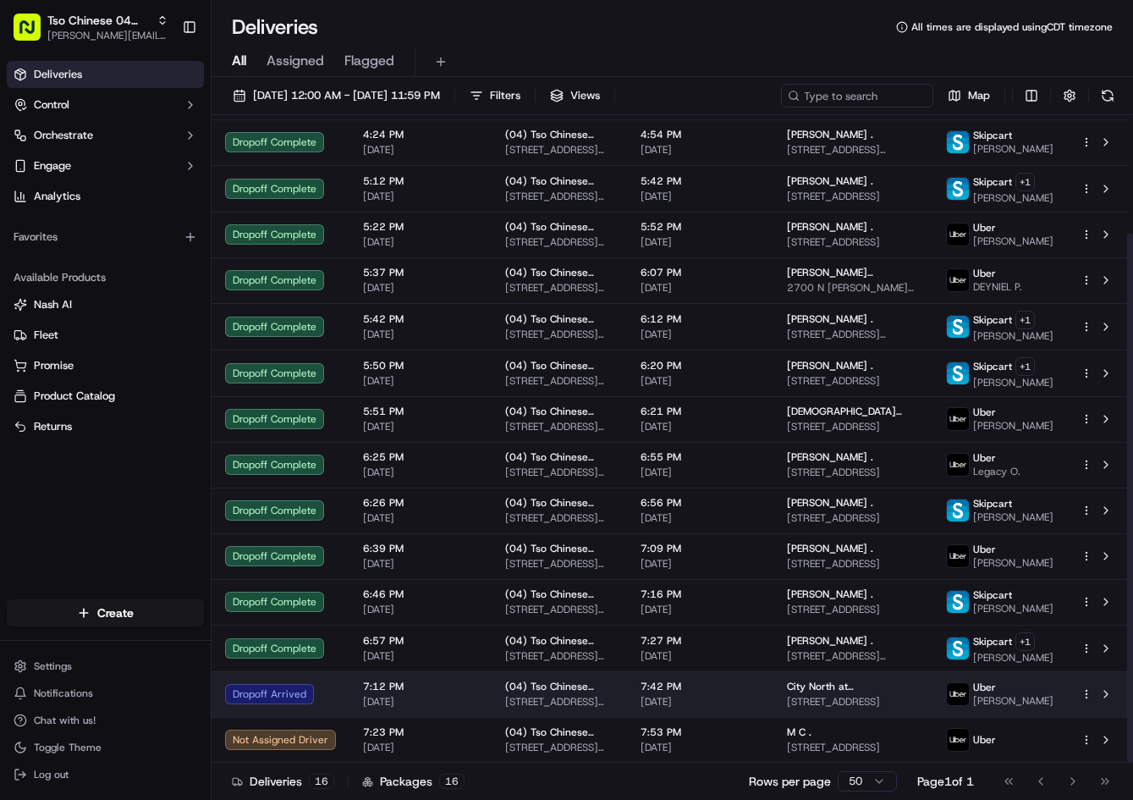
click at [791, 700] on td "City North at Sunrise Ranch 2800 Sunrise Rd, Round Rock, TX 78665, USA" at bounding box center [852, 694] width 159 height 46
click at [688, 695] on span "[DATE]" at bounding box center [699, 702] width 119 height 14
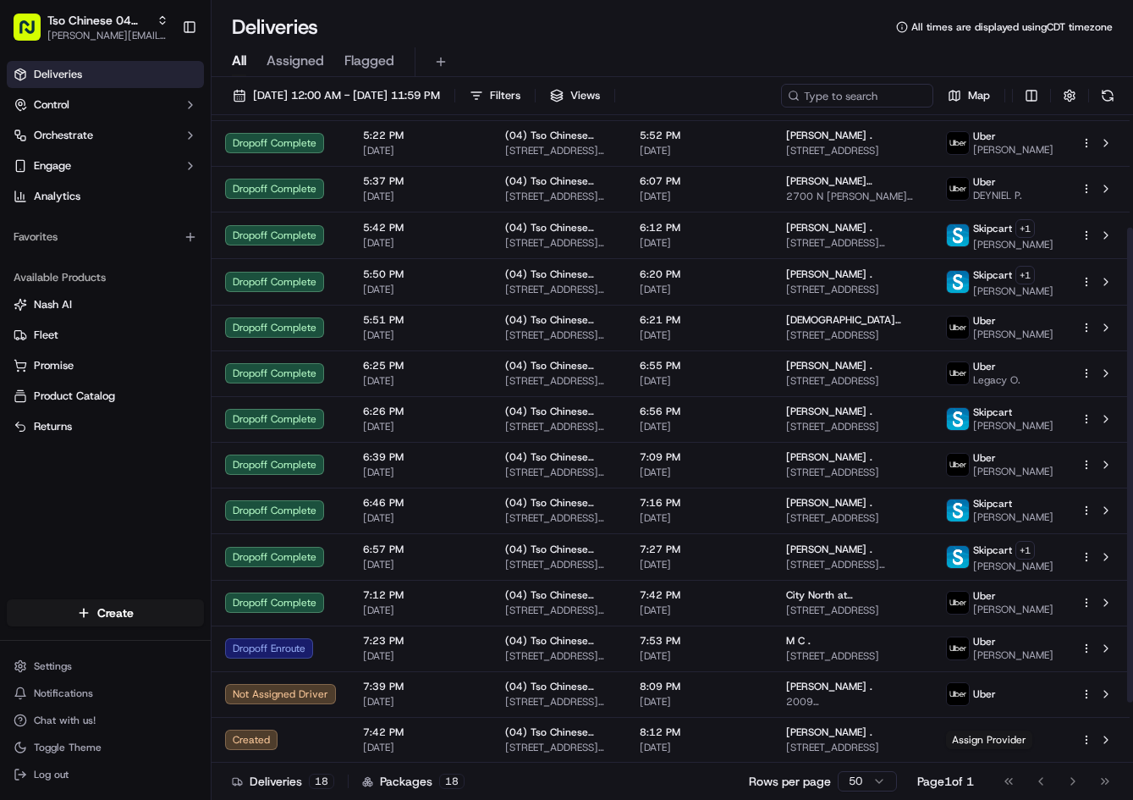
scroll to position [236, 0]
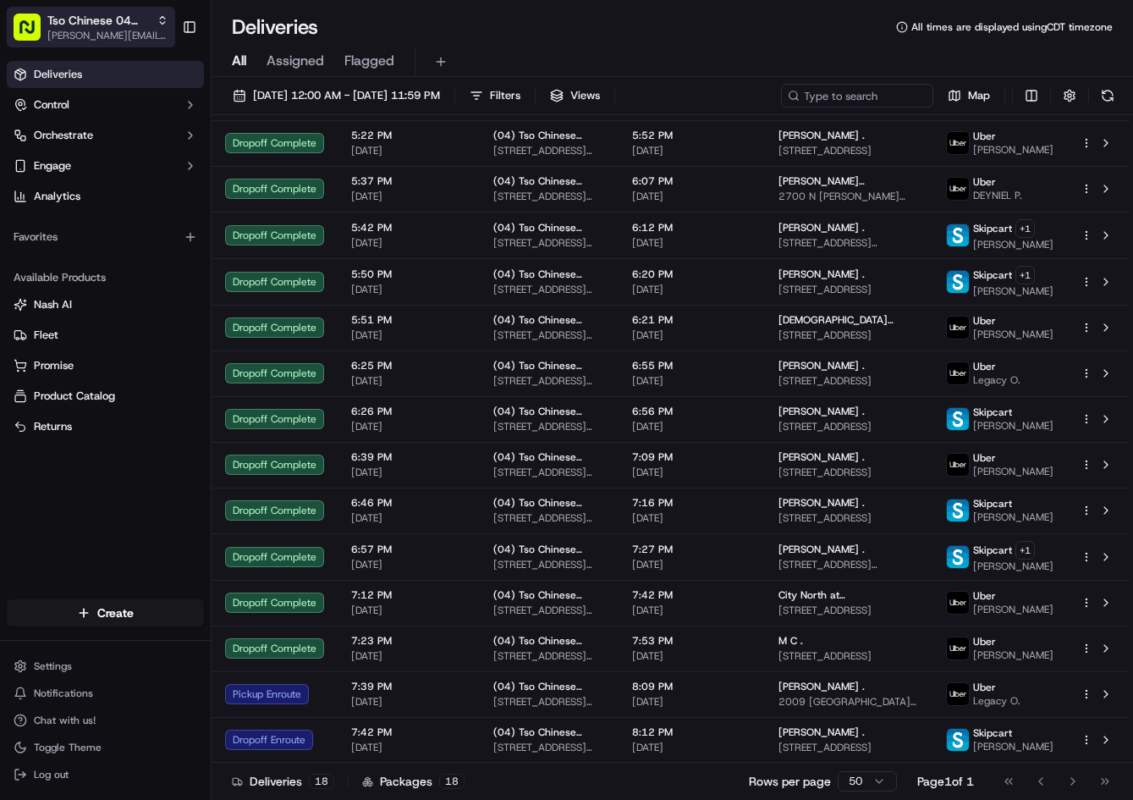
click at [124, 26] on span "Tso Chinese 04 Round Rock" at bounding box center [98, 20] width 102 height 17
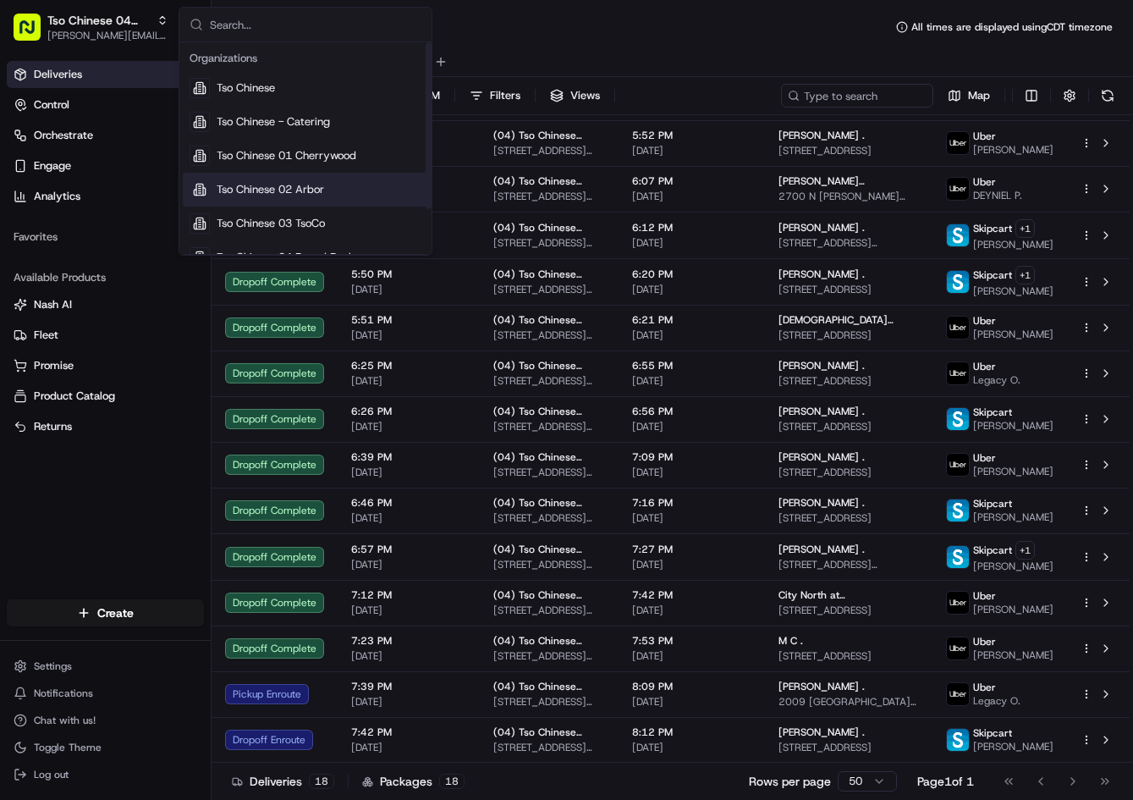
click at [339, 177] on div "Tso Chinese 02 Arbor" at bounding box center [305, 190] width 245 height 34
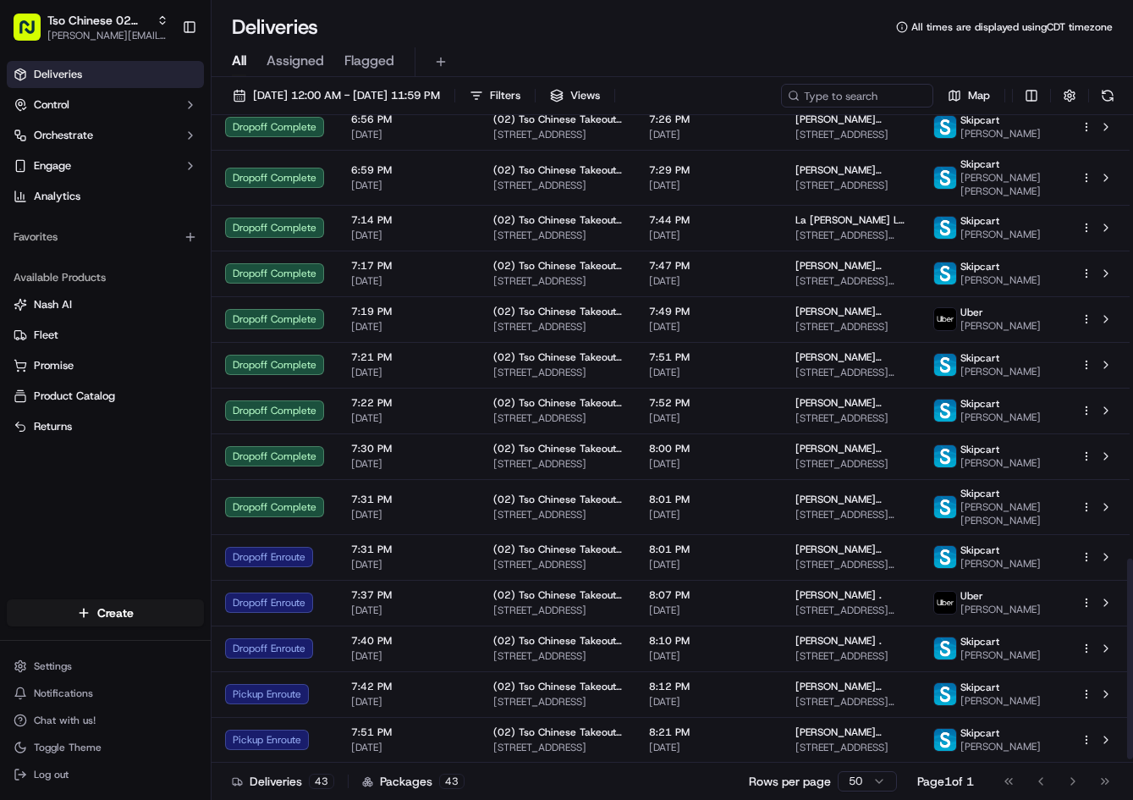
scroll to position [1439, 0]
click at [111, 40] on span "[PERSON_NAME][EMAIL_ADDRESS][DOMAIN_NAME]" at bounding box center [107, 36] width 121 height 14
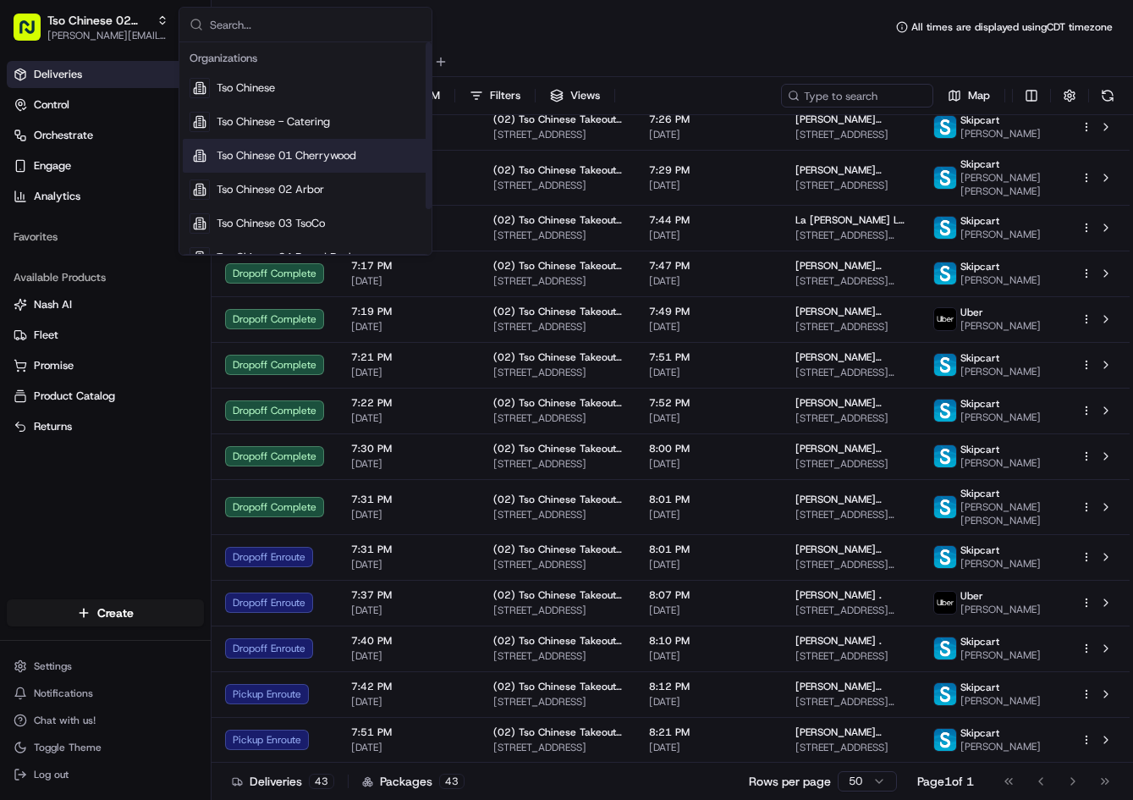
click at [299, 151] on span "Tso Chinese 01 Cherrywood" at bounding box center [287, 155] width 140 height 15
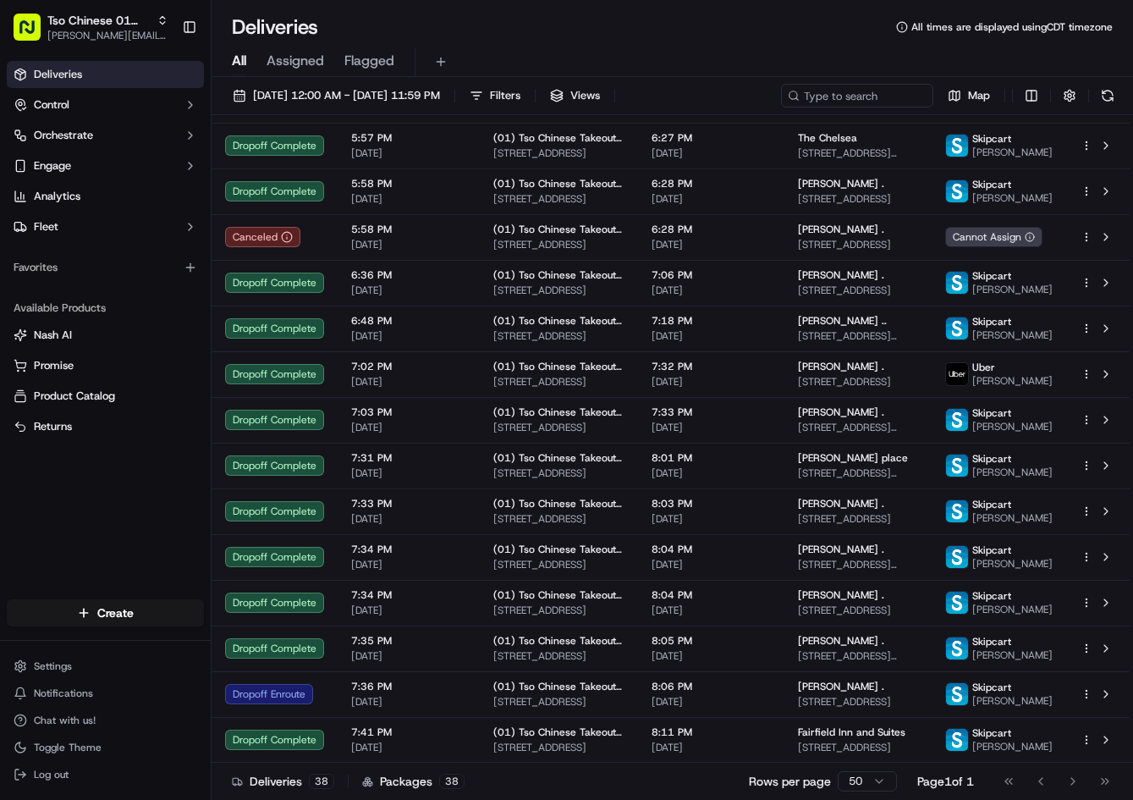
scroll to position [1237, 0]
click at [864, 96] on input at bounding box center [831, 96] width 203 height 24
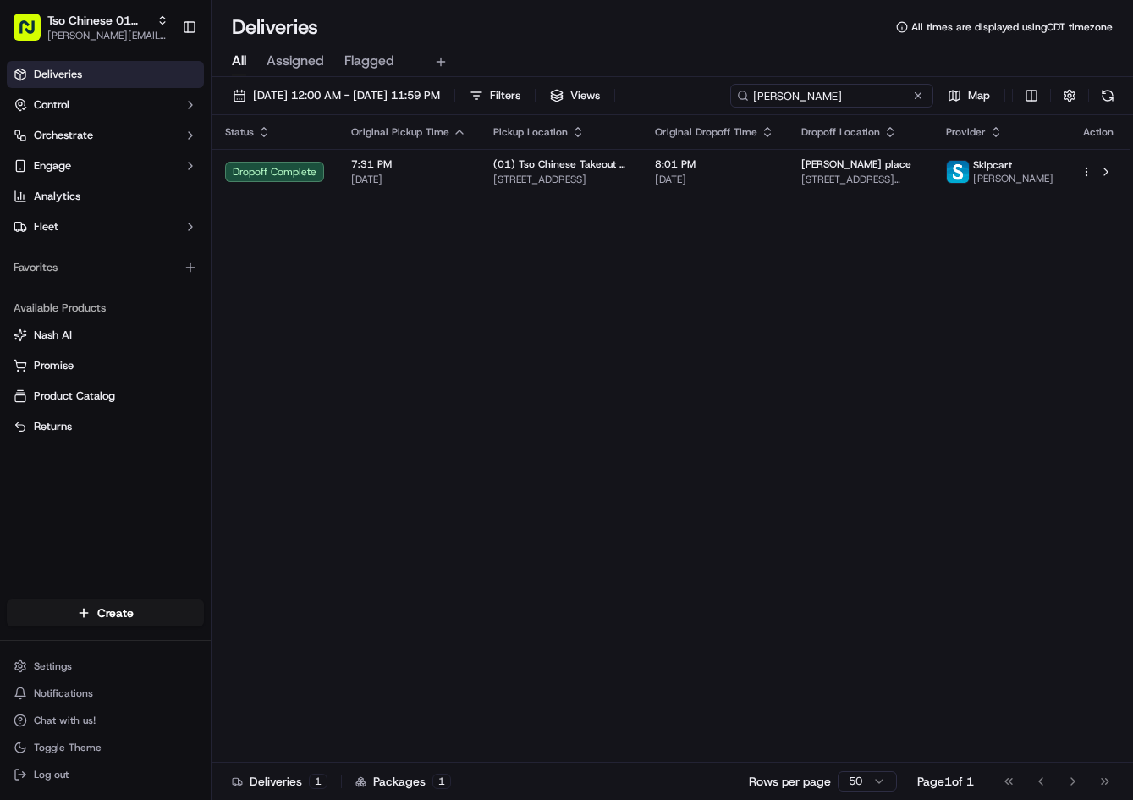
type input "tommie"
click at [918, 97] on button at bounding box center [918, 95] width 17 height 17
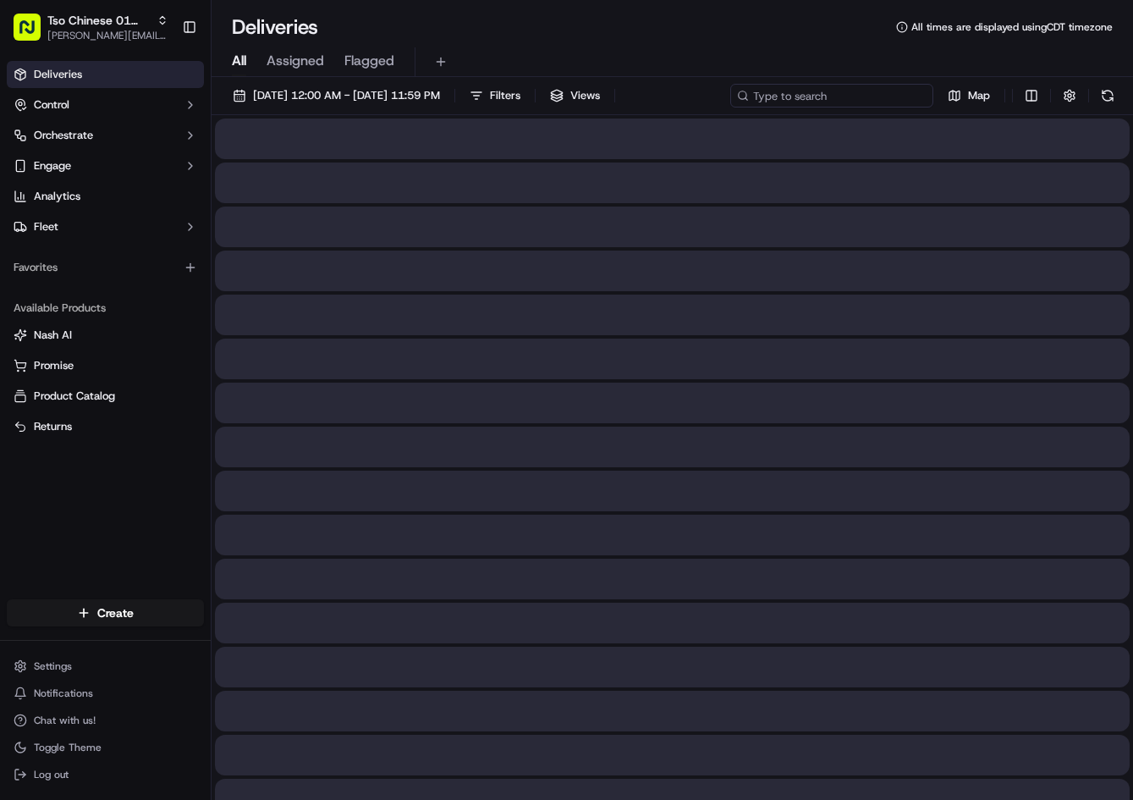
click at [918, 97] on input at bounding box center [831, 96] width 203 height 24
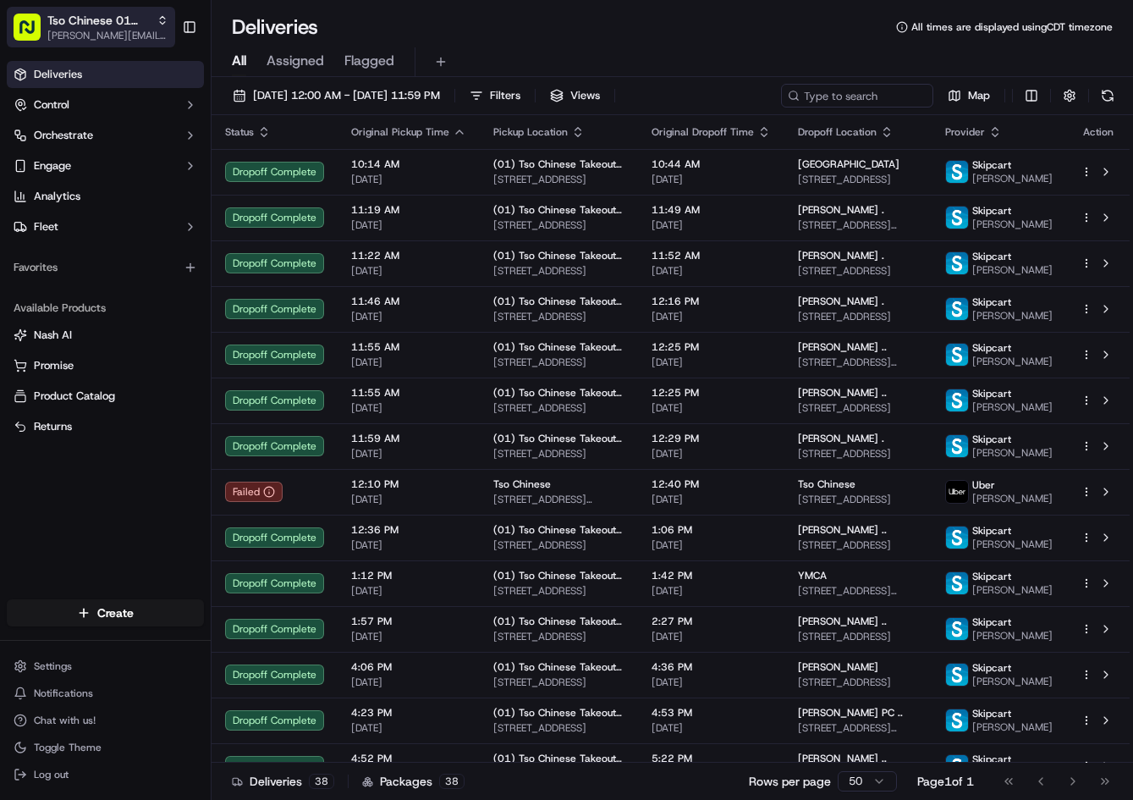
click at [109, 23] on span "Tso Chinese 01 Cherrywood" at bounding box center [98, 20] width 102 height 17
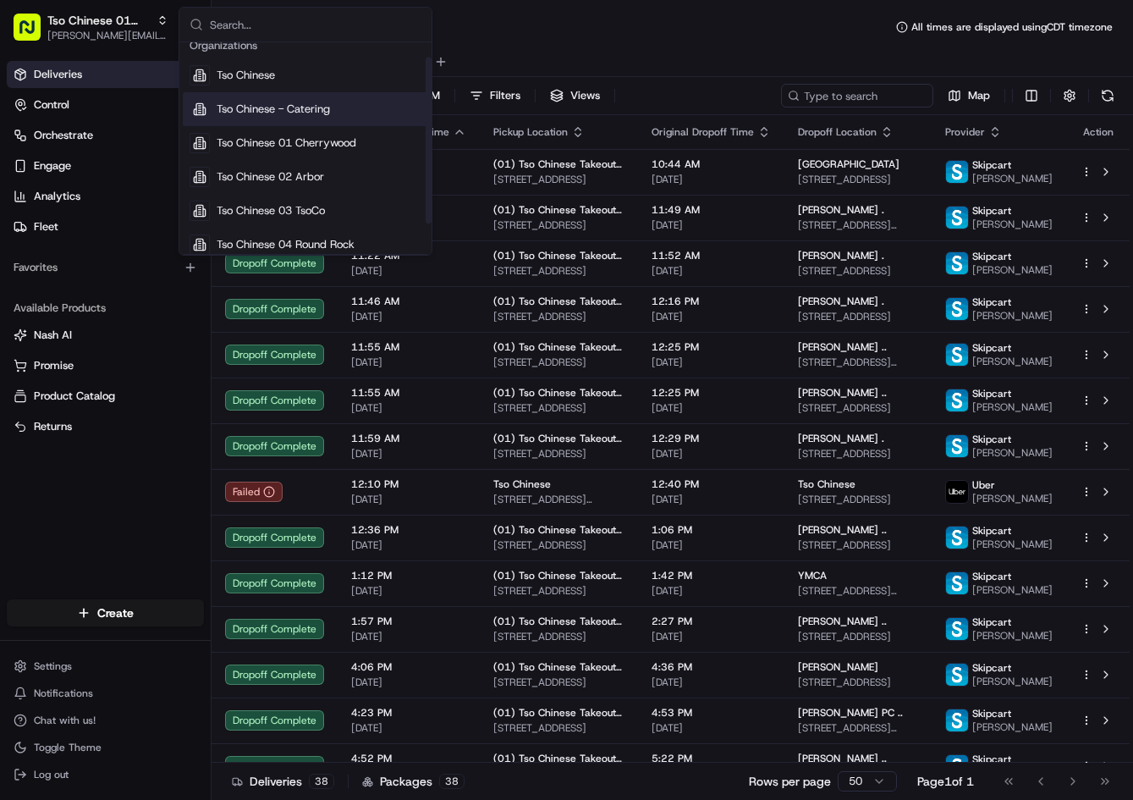
scroll to position [41, 0]
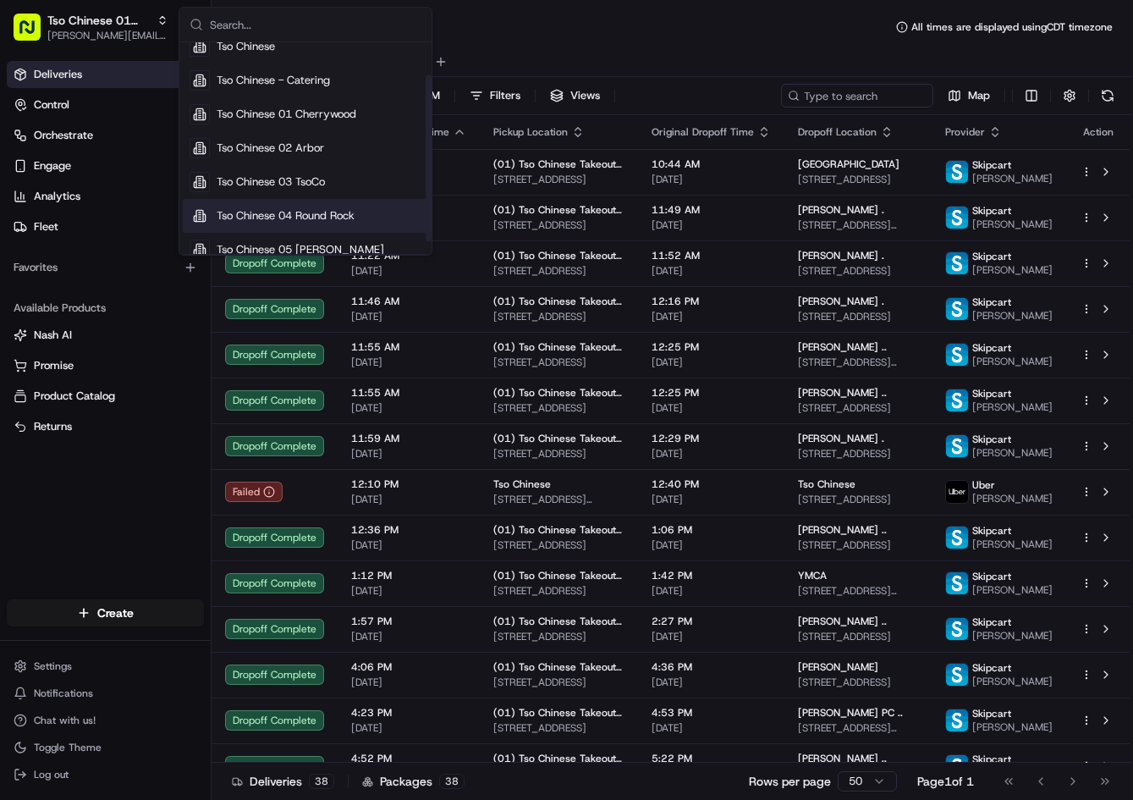
click at [316, 207] on div "Tso Chinese 04 Round Rock" at bounding box center [305, 216] width 245 height 34
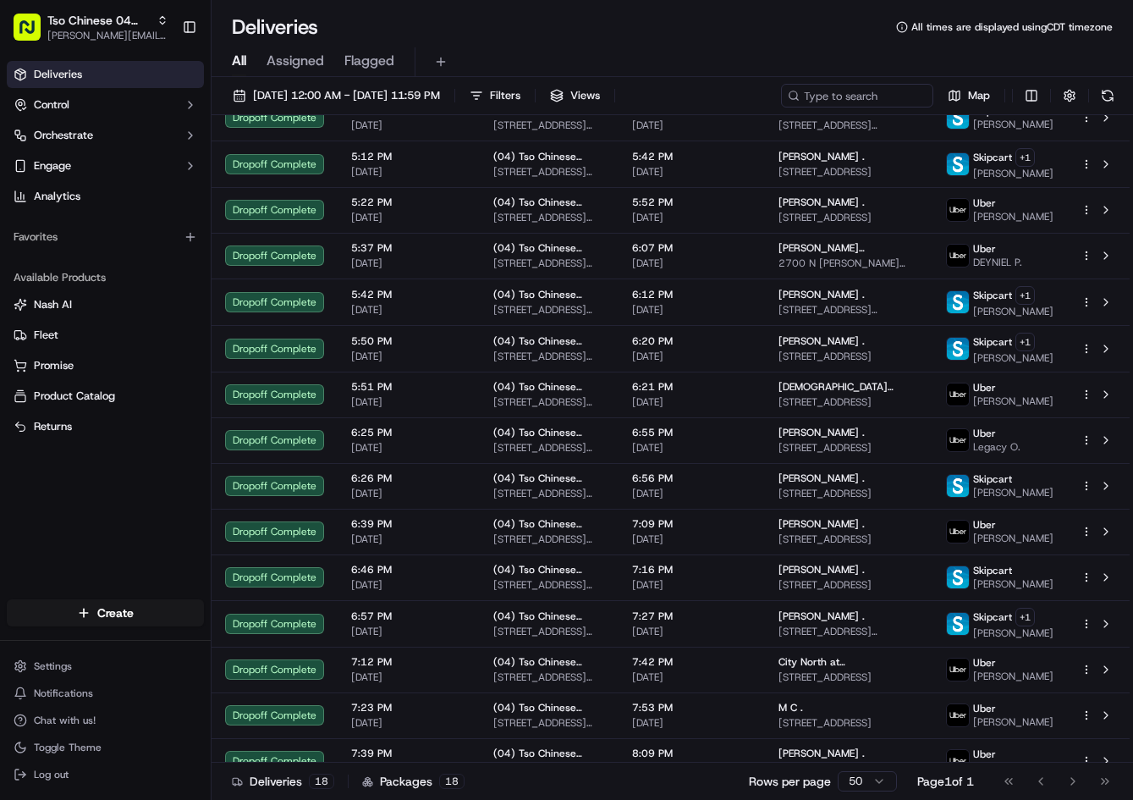
scroll to position [236, 0]
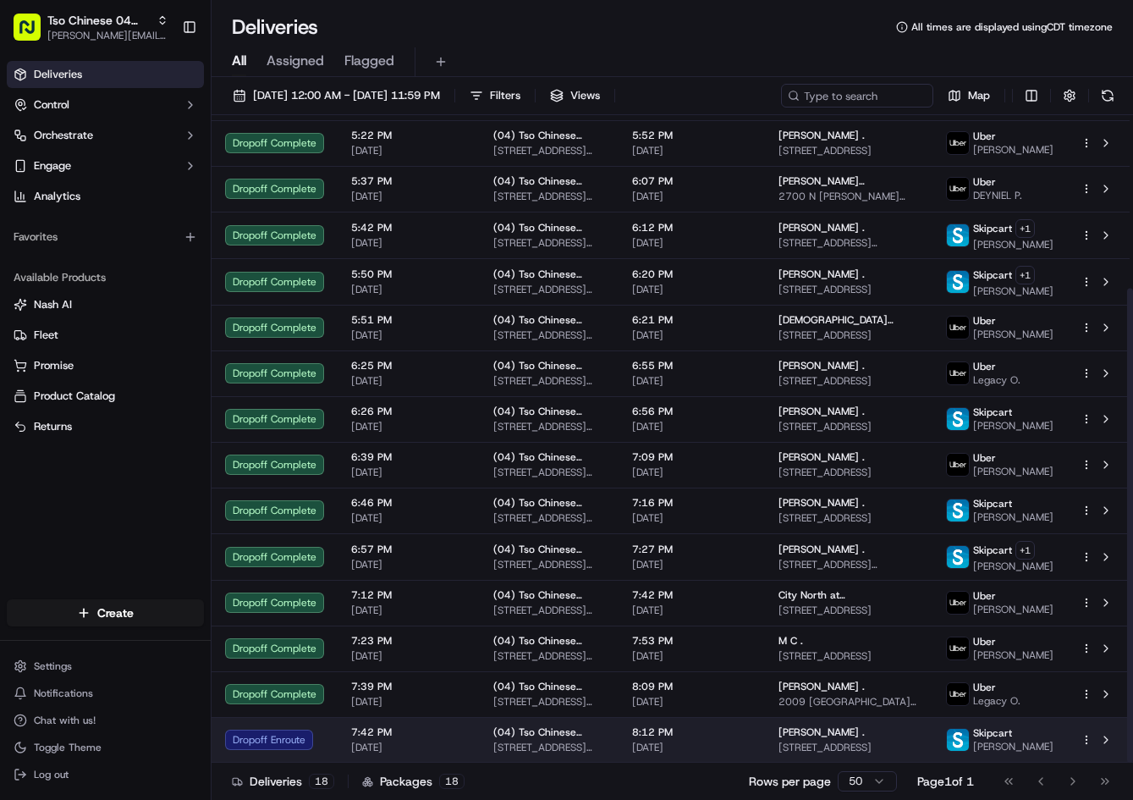
click at [765, 730] on td "8:12 PM 09/19/2025" at bounding box center [691, 740] width 146 height 46
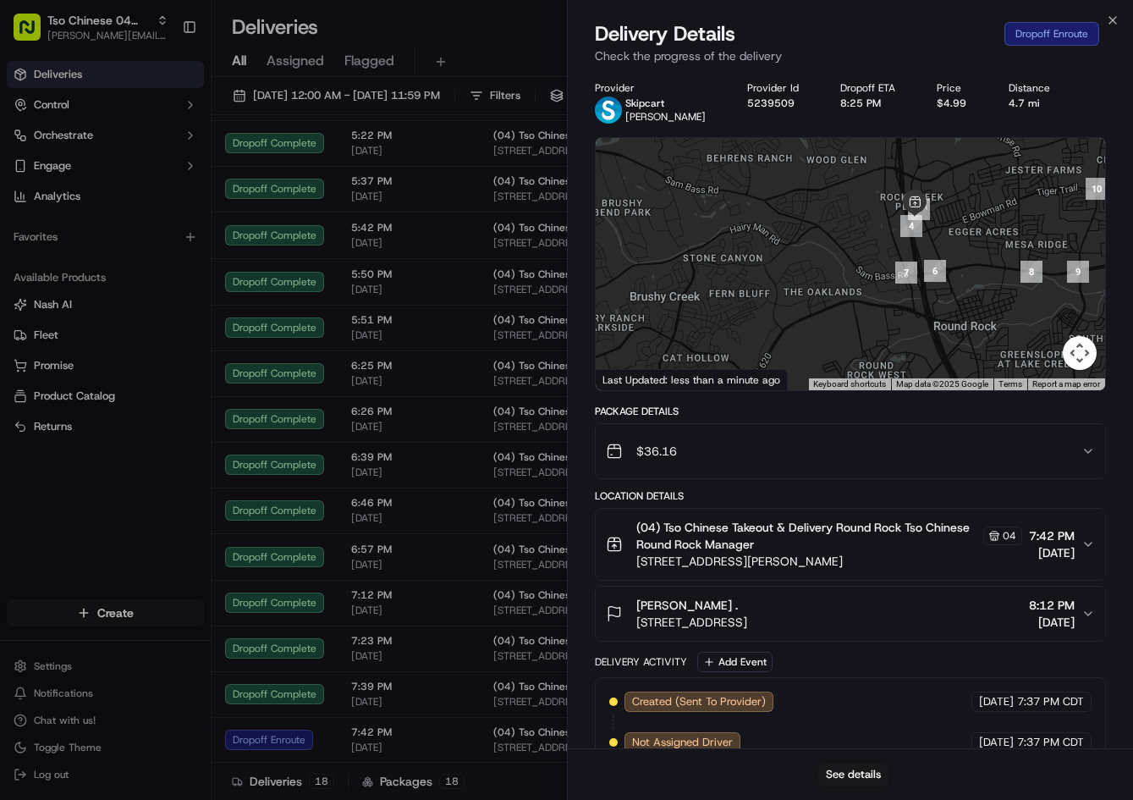
drag, startPoint x: 991, startPoint y: 326, endPoint x: 938, endPoint y: 226, distance: 112.8
click at [938, 226] on div at bounding box center [851, 264] width 510 height 252
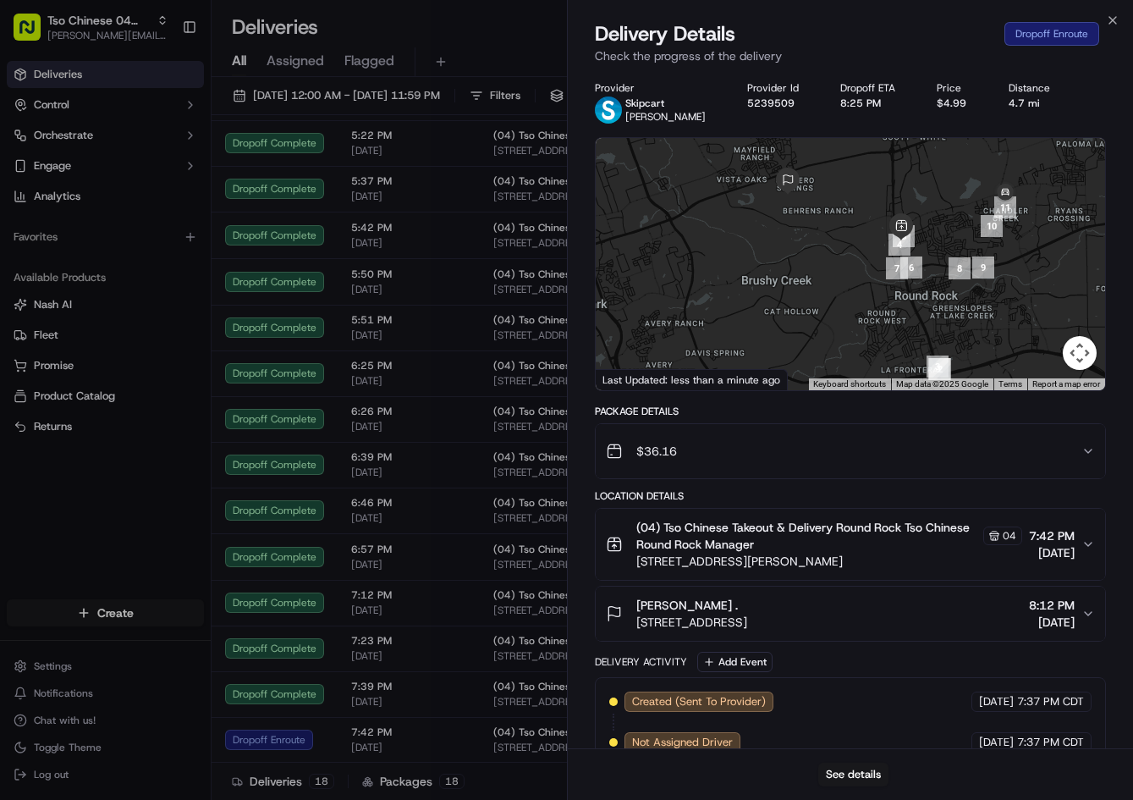
drag, startPoint x: 972, startPoint y: 226, endPoint x: 899, endPoint y: 285, distance: 93.8
click at [899, 285] on div at bounding box center [851, 264] width 510 height 252
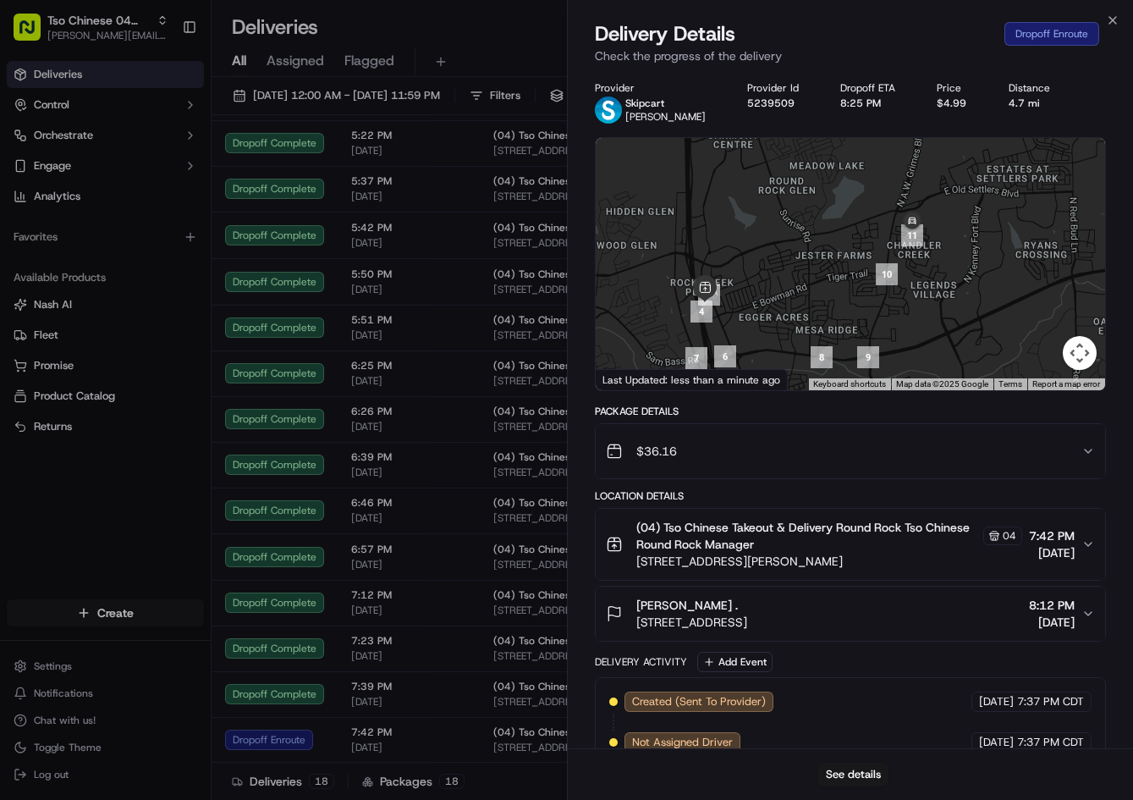
drag, startPoint x: 933, startPoint y: 299, endPoint x: 974, endPoint y: 251, distance: 62.4
click at [974, 251] on div at bounding box center [851, 264] width 510 height 252
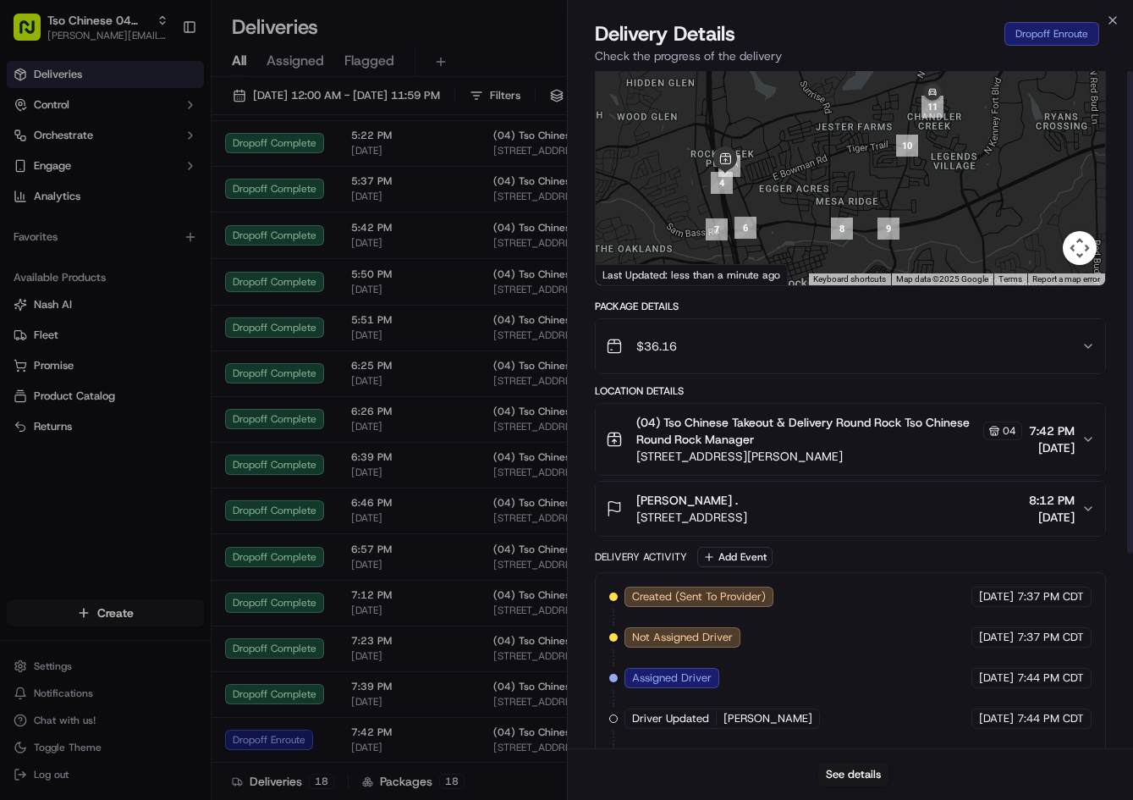
scroll to position [0, 0]
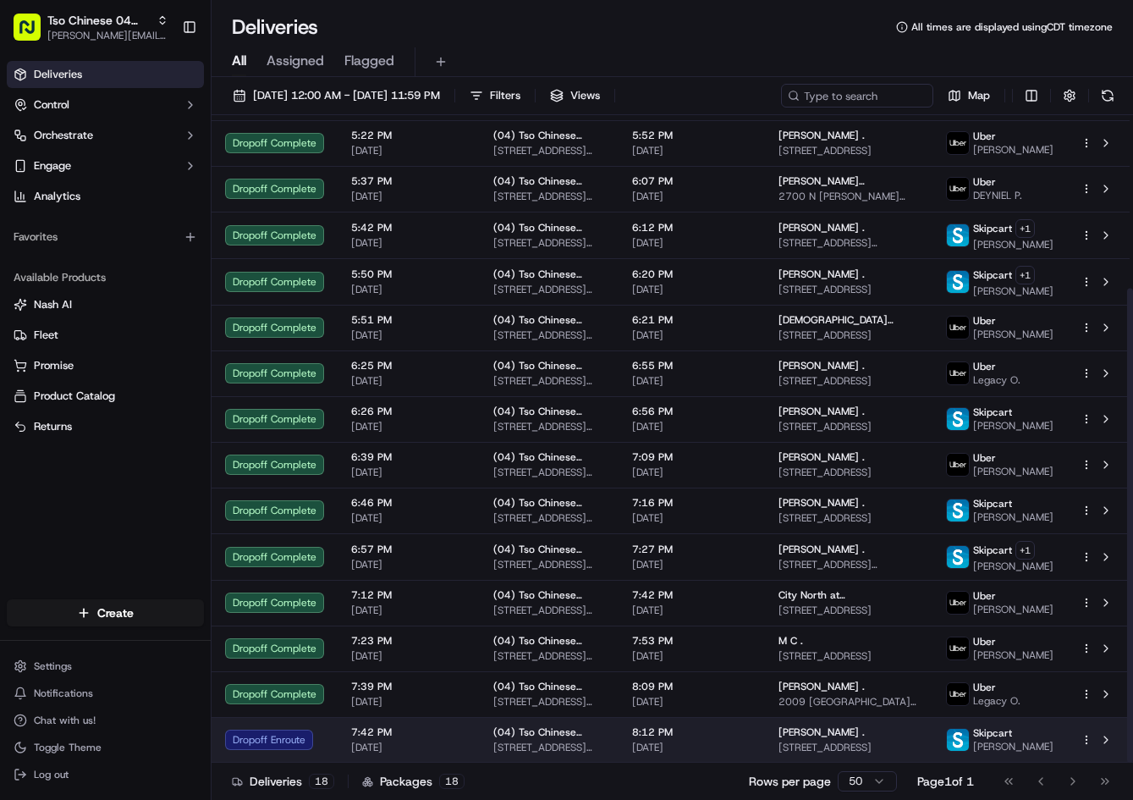
click at [783, 752] on td "Nancy Gipson . 3703 Carmel Dr, Round Rock, TX 78681, USA" at bounding box center [849, 740] width 168 height 46
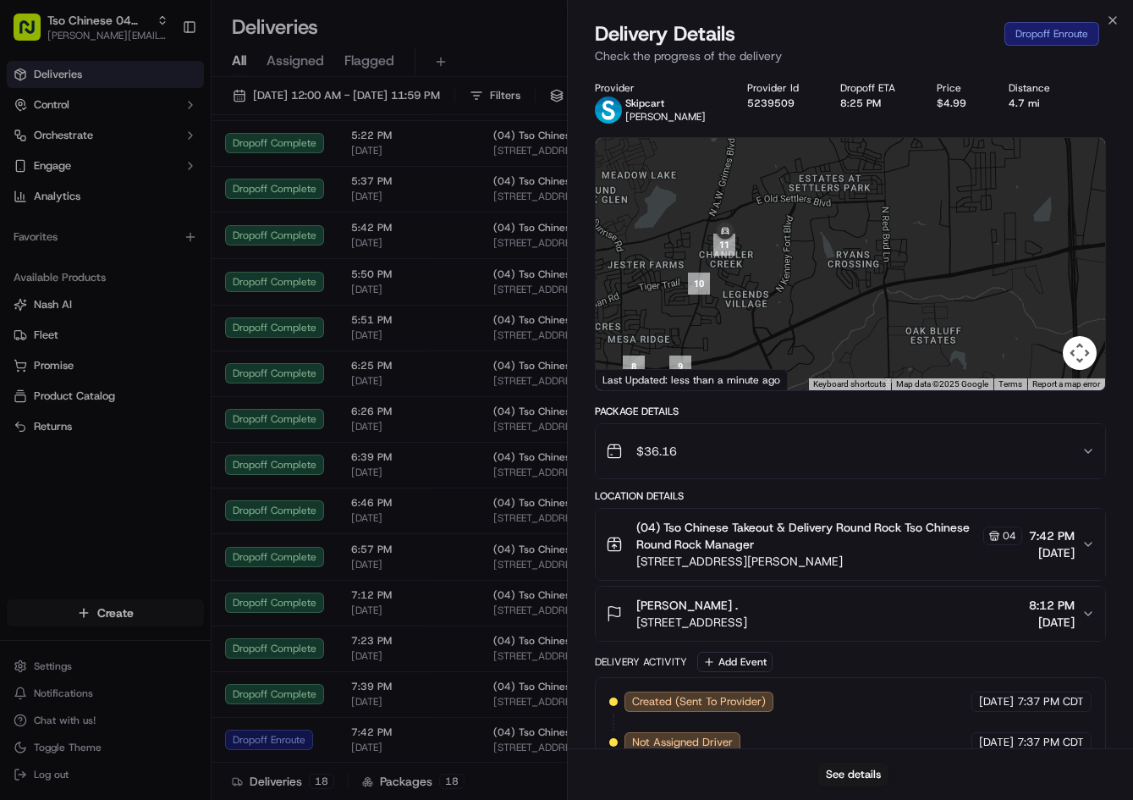
drag, startPoint x: 1001, startPoint y: 324, endPoint x: 549, endPoint y: 326, distance: 451.8
click at [549, 326] on body "Tso Chinese 04 Round Rock jason@tsochinese.com Toggle Sidebar Deliveries Contro…" at bounding box center [566, 400] width 1133 height 800
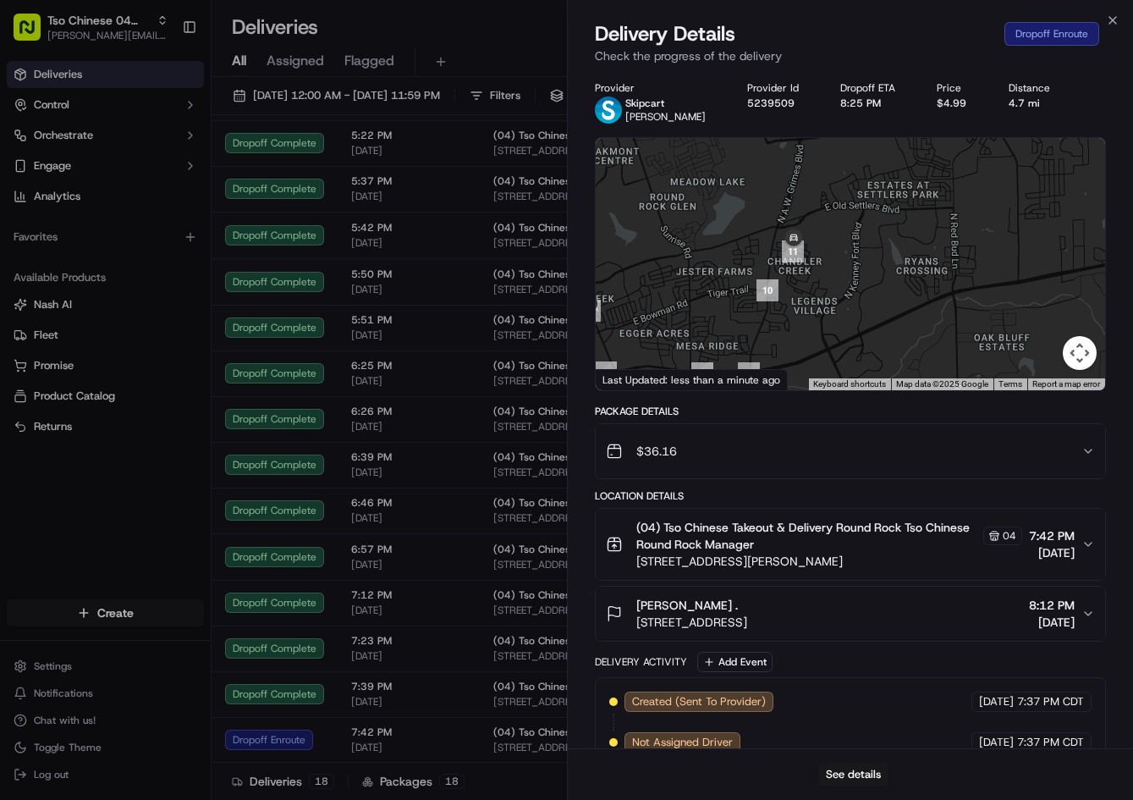
drag, startPoint x: 728, startPoint y: 295, endPoint x: 805, endPoint y: 295, distance: 76.1
click at [805, 295] on div at bounding box center [851, 264] width 510 height 252
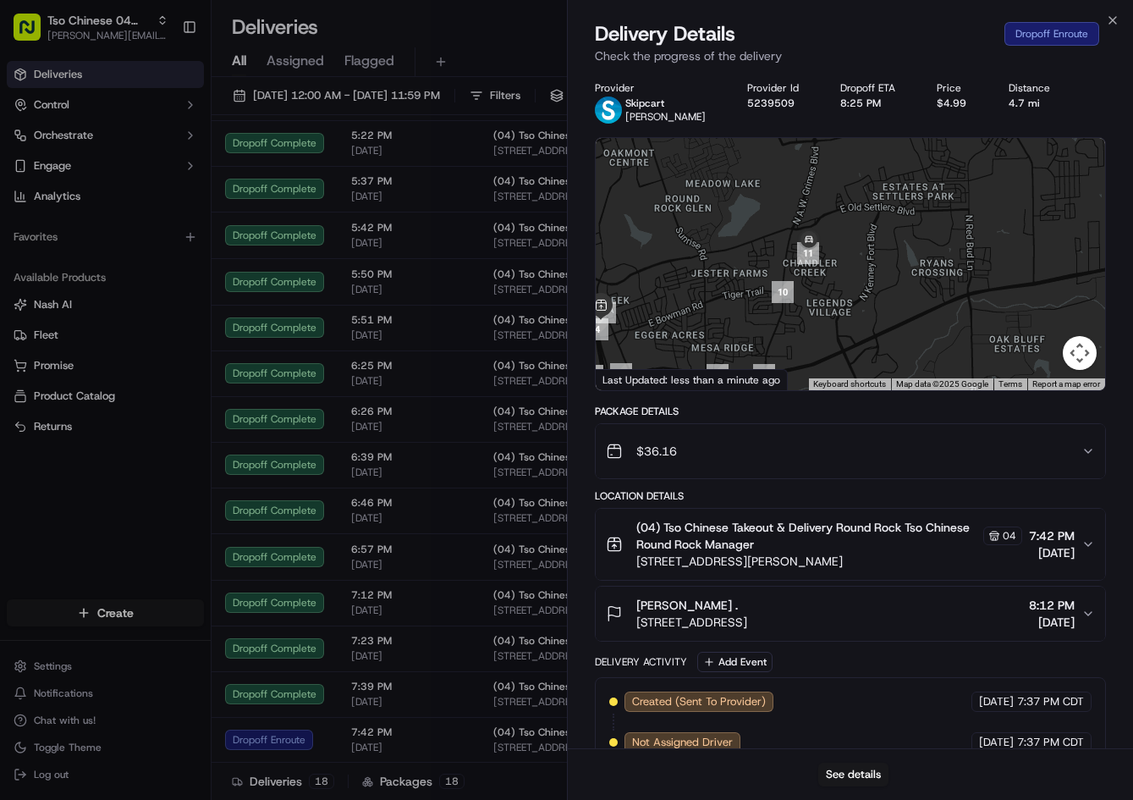
drag, startPoint x: 850, startPoint y: 295, endPoint x: 867, endPoint y: 297, distance: 17.0
click at [867, 297] on div at bounding box center [851, 264] width 510 height 252
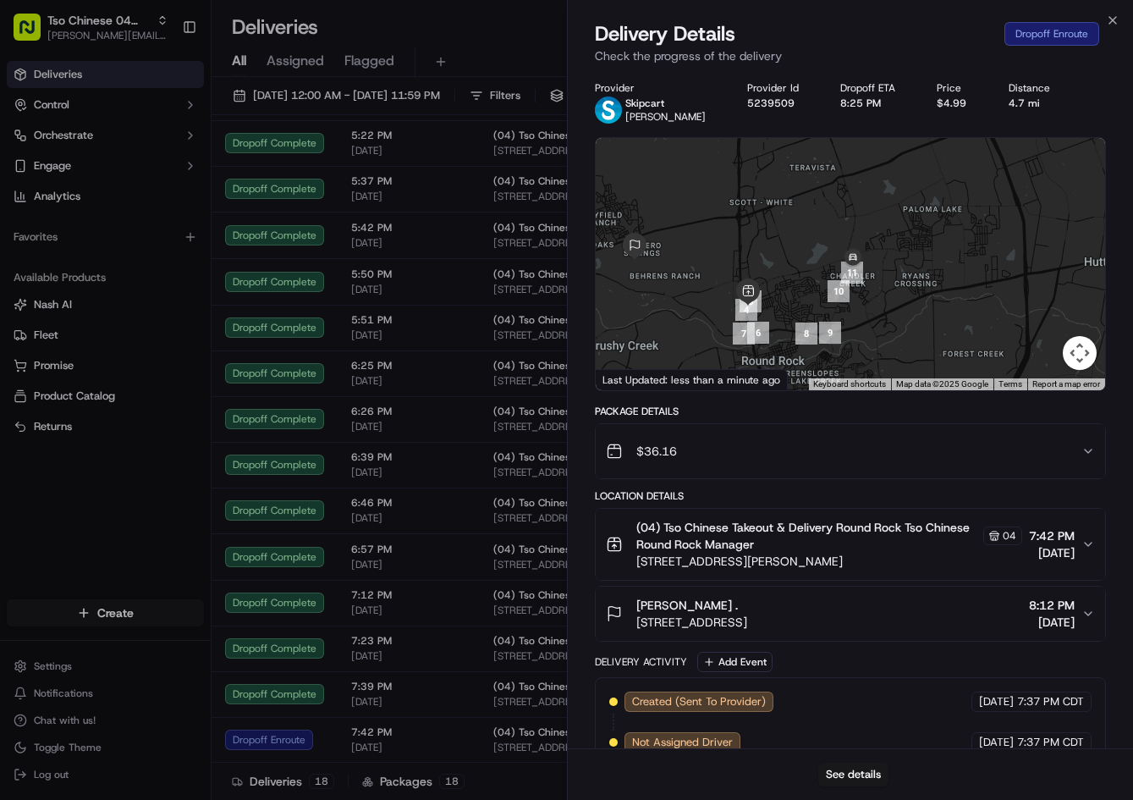
drag, startPoint x: 855, startPoint y: 275, endPoint x: 877, endPoint y: 283, distance: 23.6
click at [877, 283] on div at bounding box center [851, 264] width 510 height 252
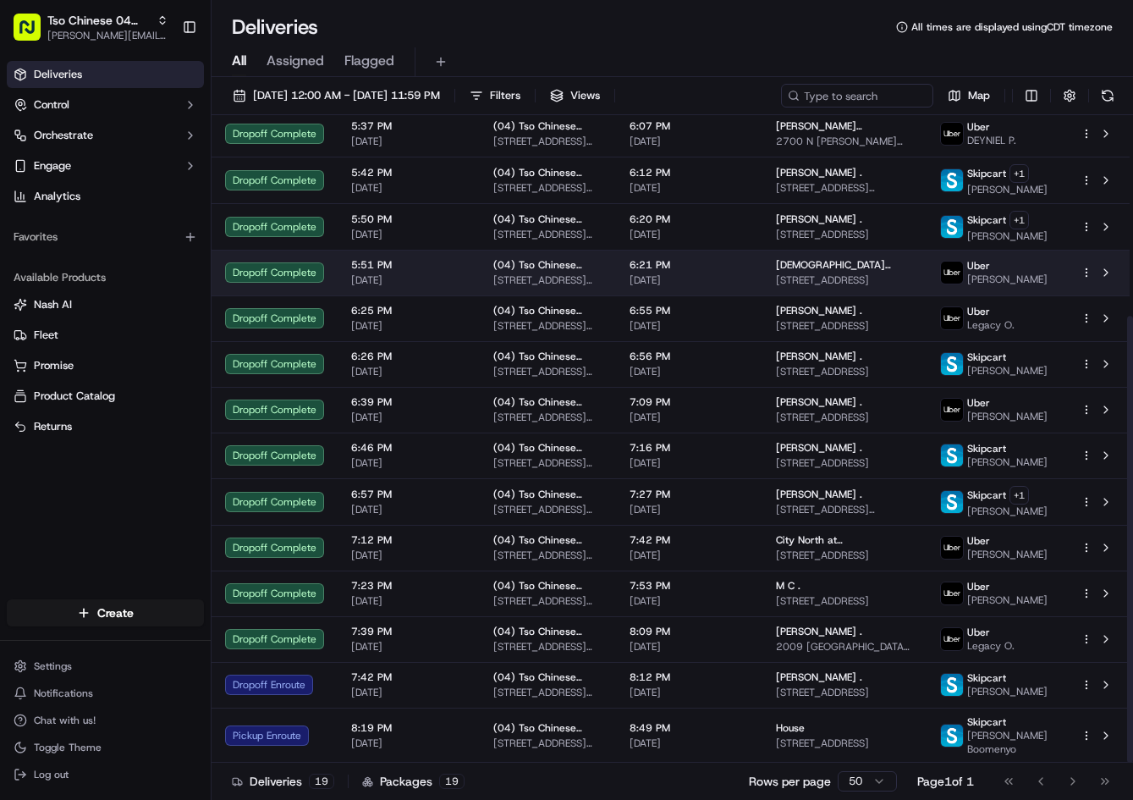
scroll to position [291, 0]
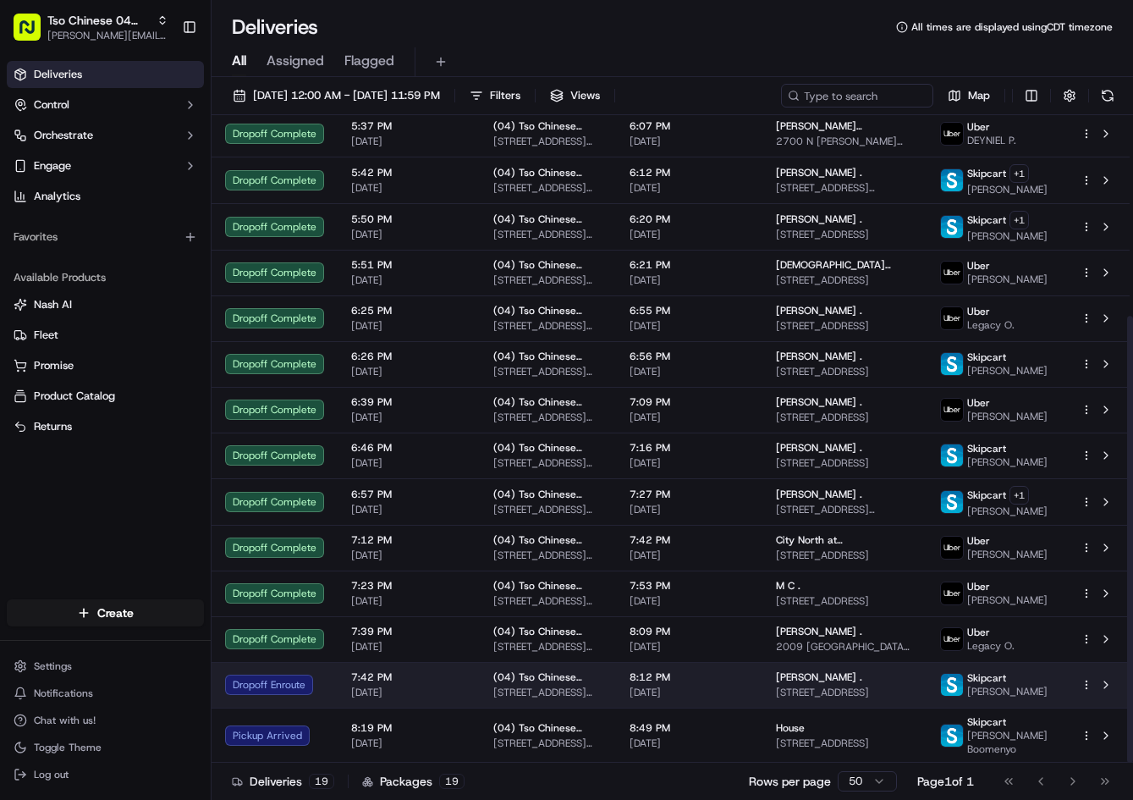
click at [495, 693] on span "[STREET_ADDRESS][PERSON_NAME]" at bounding box center [547, 692] width 109 height 14
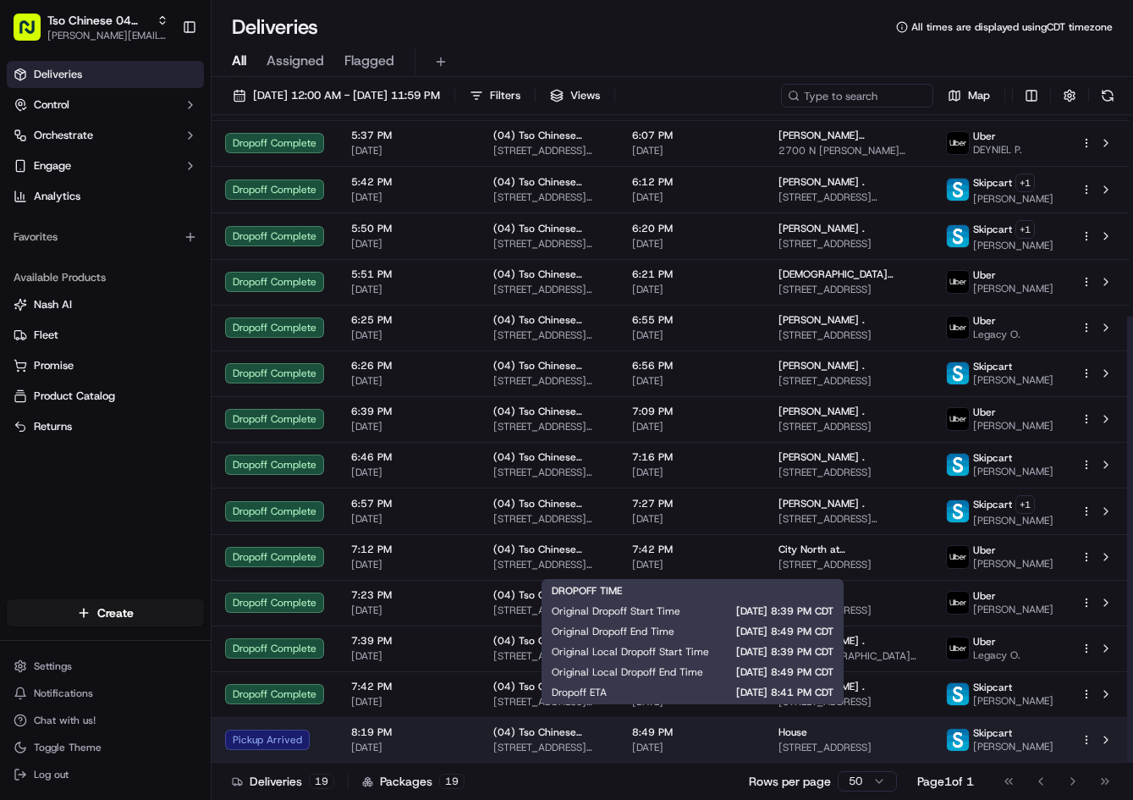
click at [748, 728] on span "8:49 PM" at bounding box center [691, 732] width 119 height 14
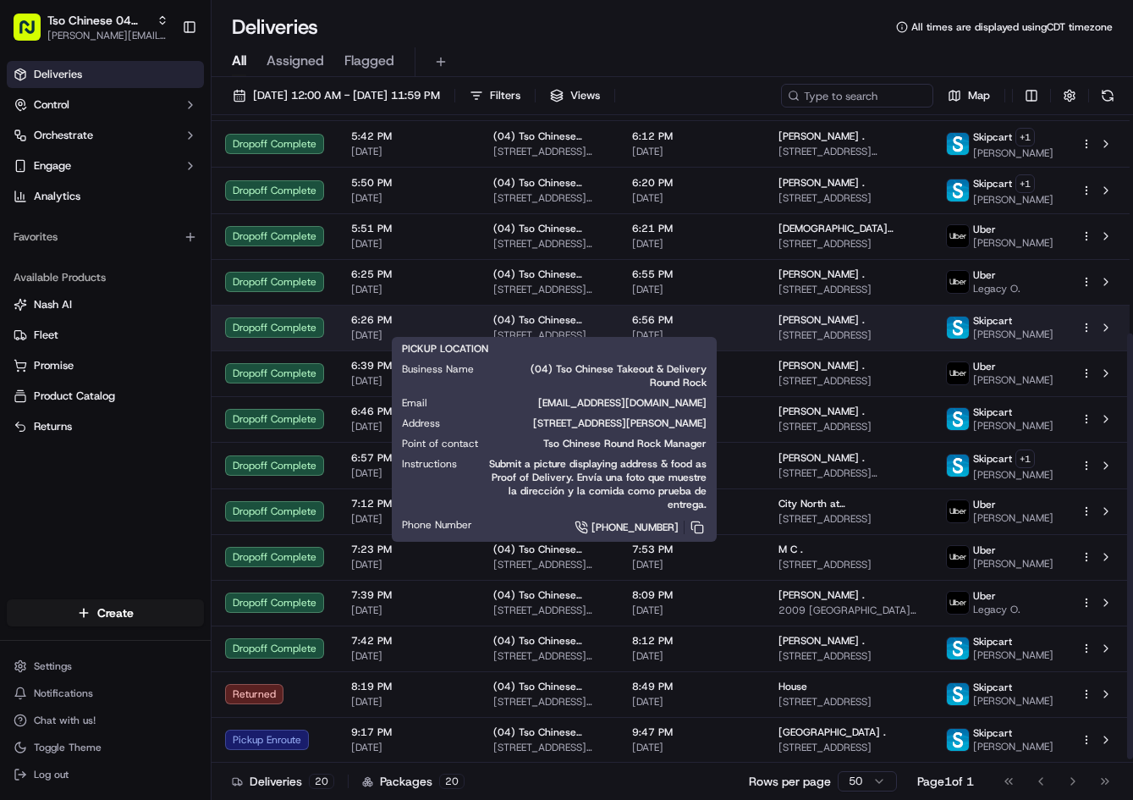
scroll to position [337, 0]
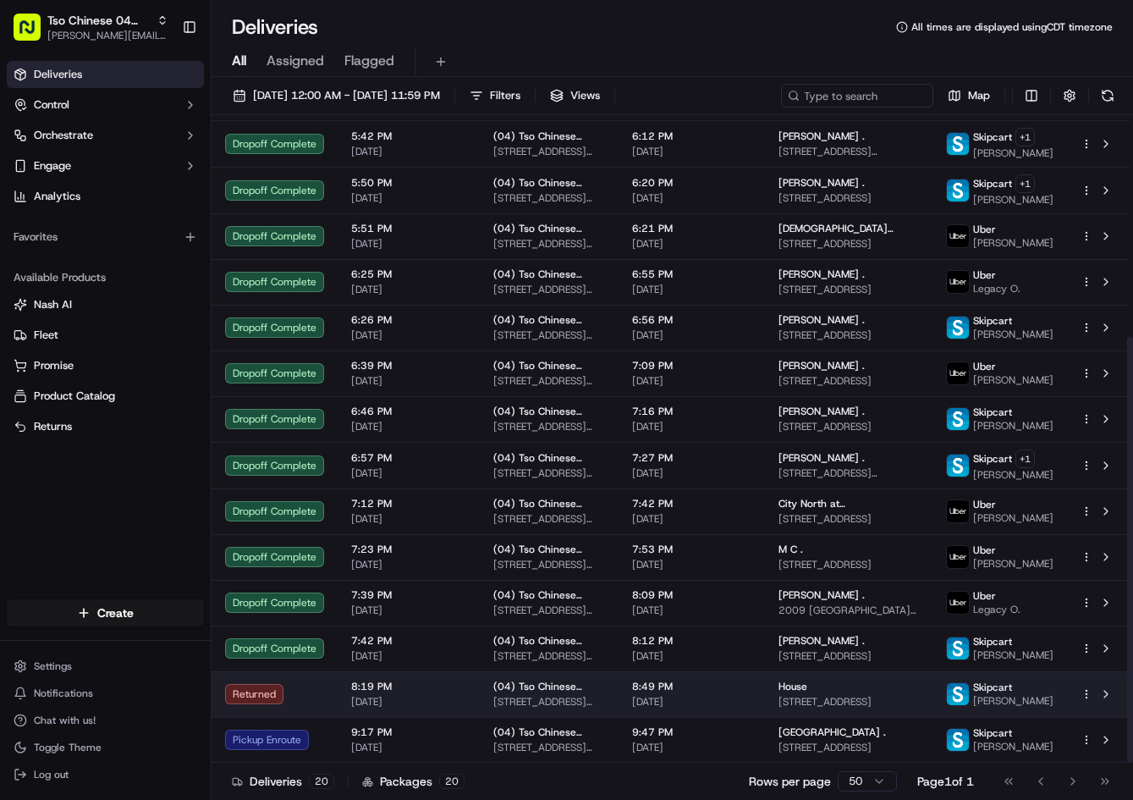
click at [745, 695] on span "[DATE]" at bounding box center [691, 702] width 119 height 14
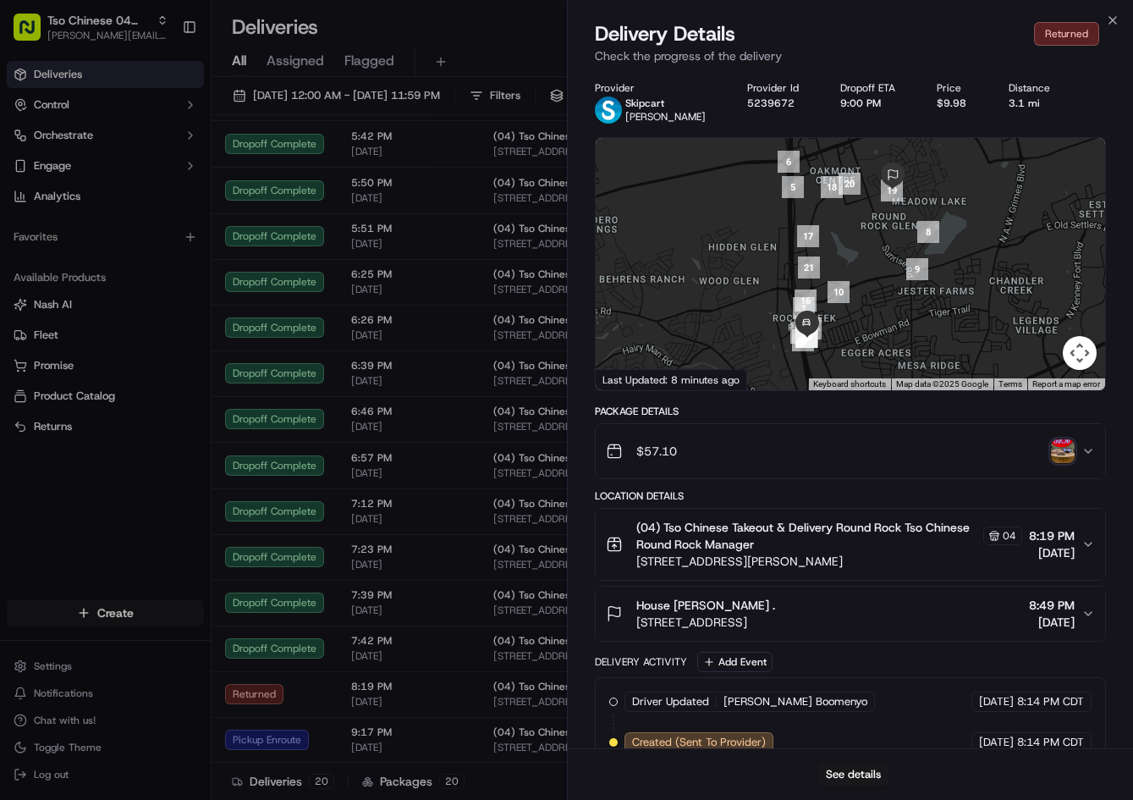
click at [775, 615] on span "3401 Longhorn Trail, Round Rock, TX 78665, USA" at bounding box center [705, 621] width 139 height 17
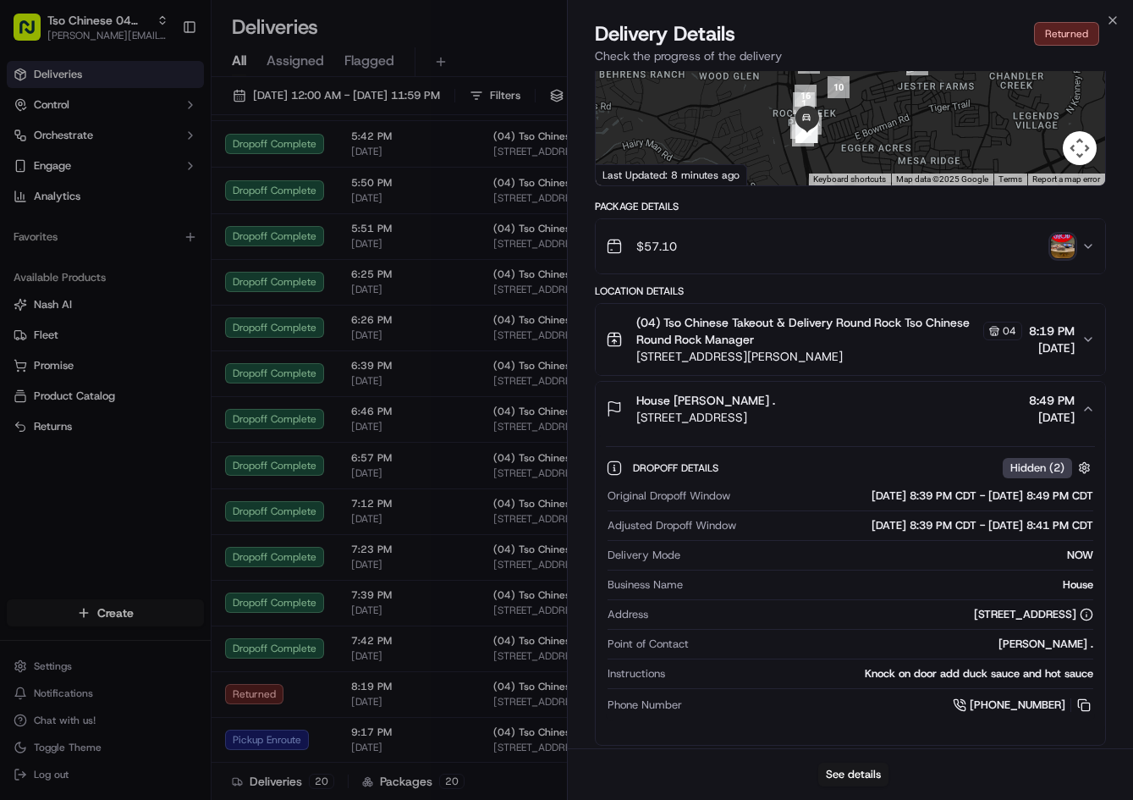
scroll to position [340, 0]
